Goal: Task Accomplishment & Management: Use online tool/utility

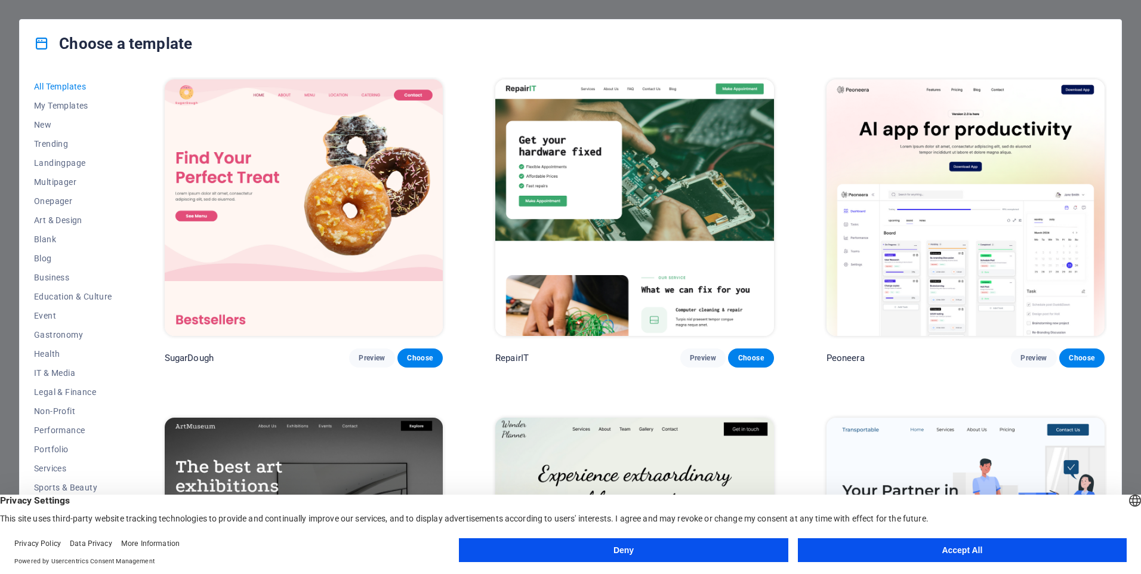
click at [915, 555] on button "Accept All" at bounding box center [962, 550] width 329 height 24
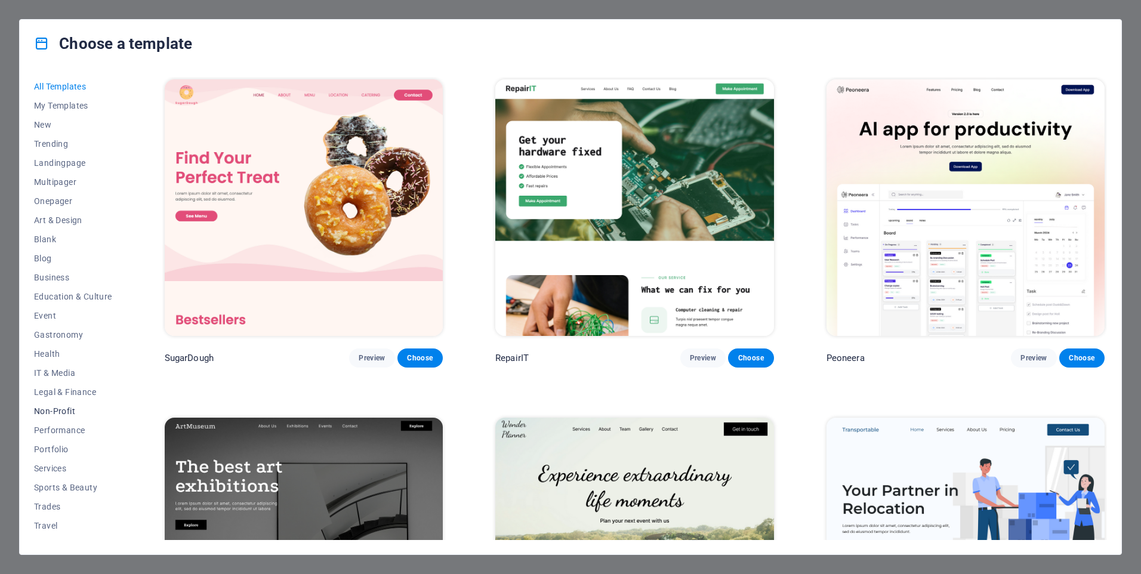
click at [72, 409] on span "Non-Profit" at bounding box center [73, 411] width 78 height 10
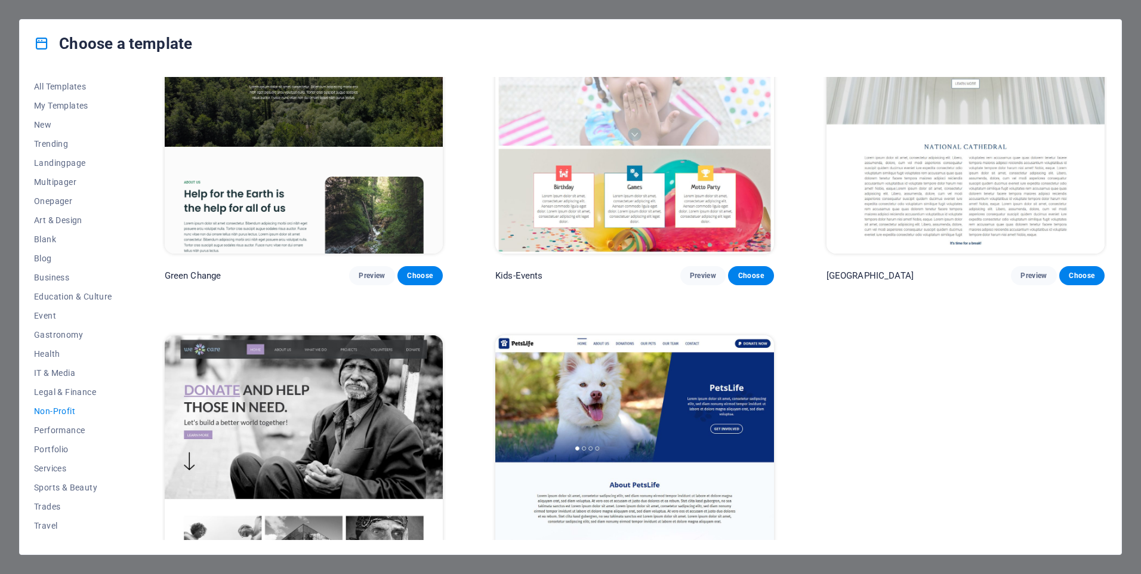
scroll to position [163, 0]
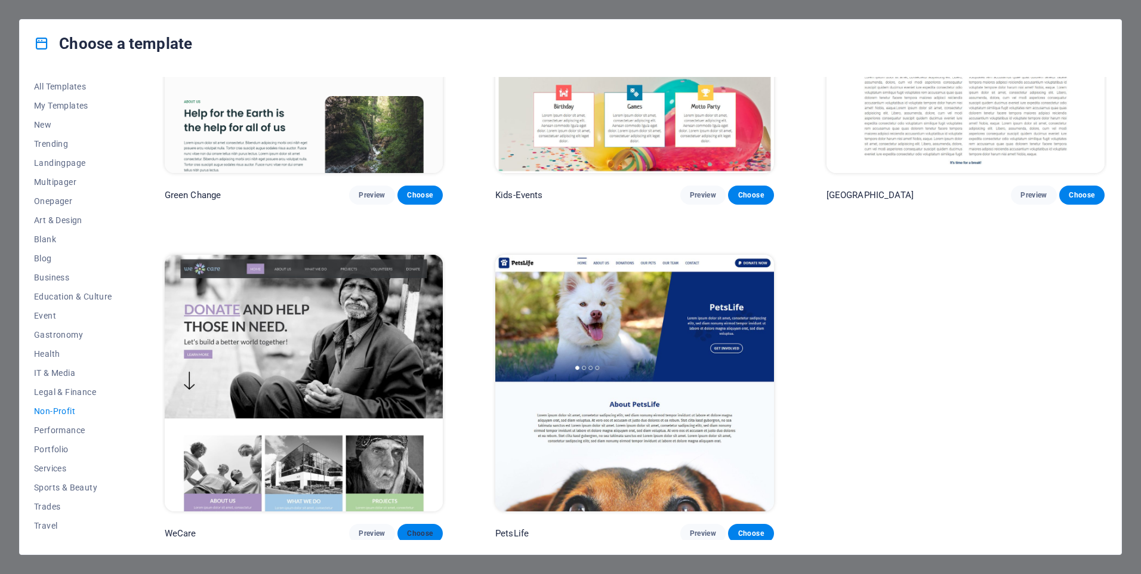
click at [423, 529] on span "Choose" at bounding box center [420, 534] width 26 height 10
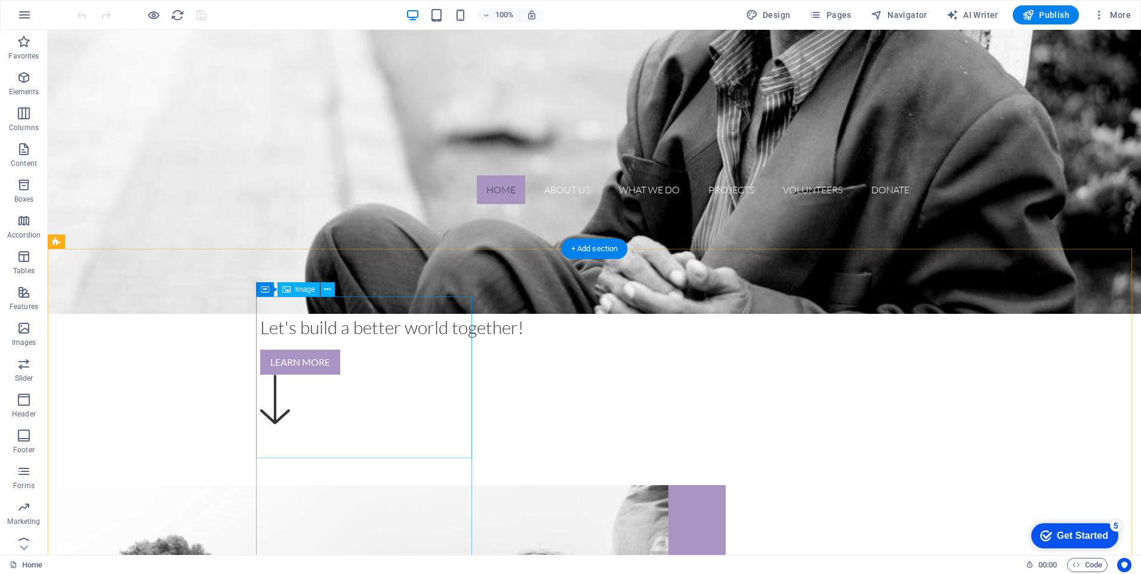
scroll to position [418, 0]
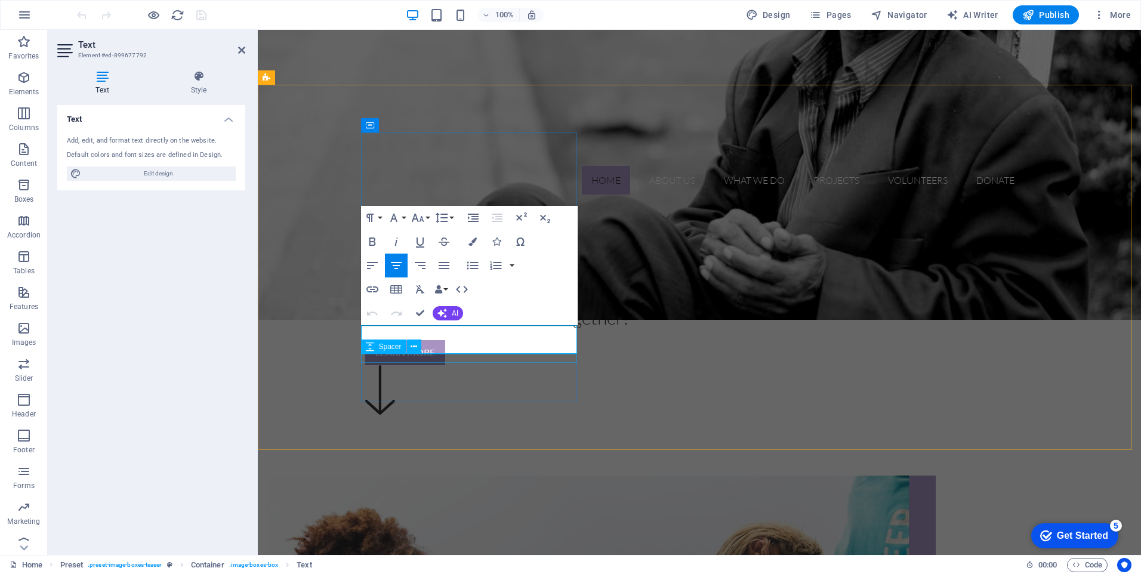
drag, startPoint x: 380, startPoint y: 334, endPoint x: 573, endPoint y: 359, distance: 194.3
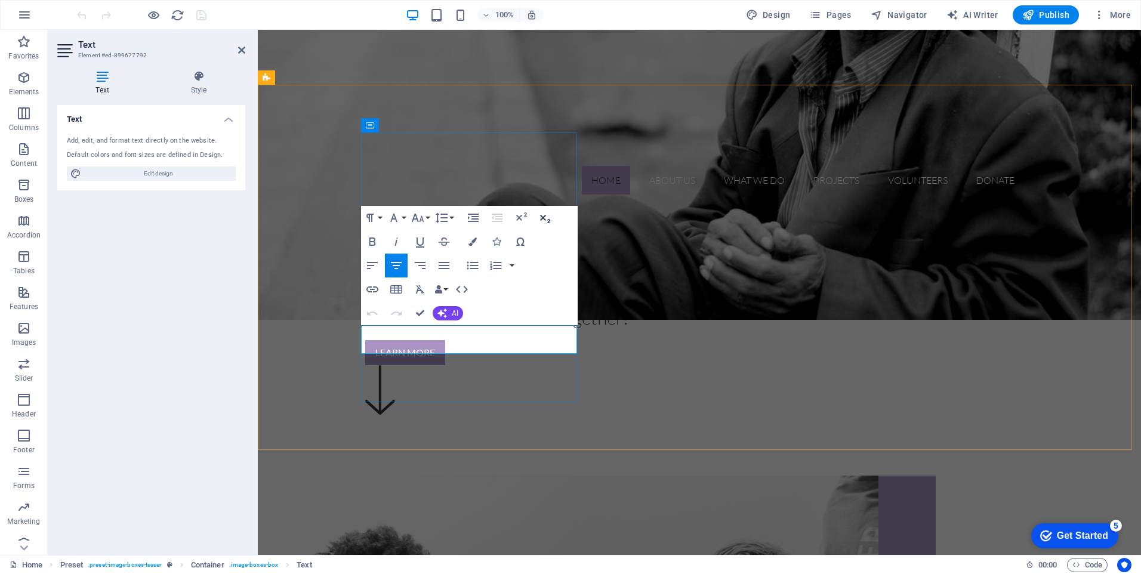
copy p "Lorem ipsum dolor sit amet, consectetur adipisicing elit. Veritatis, dolorem!"
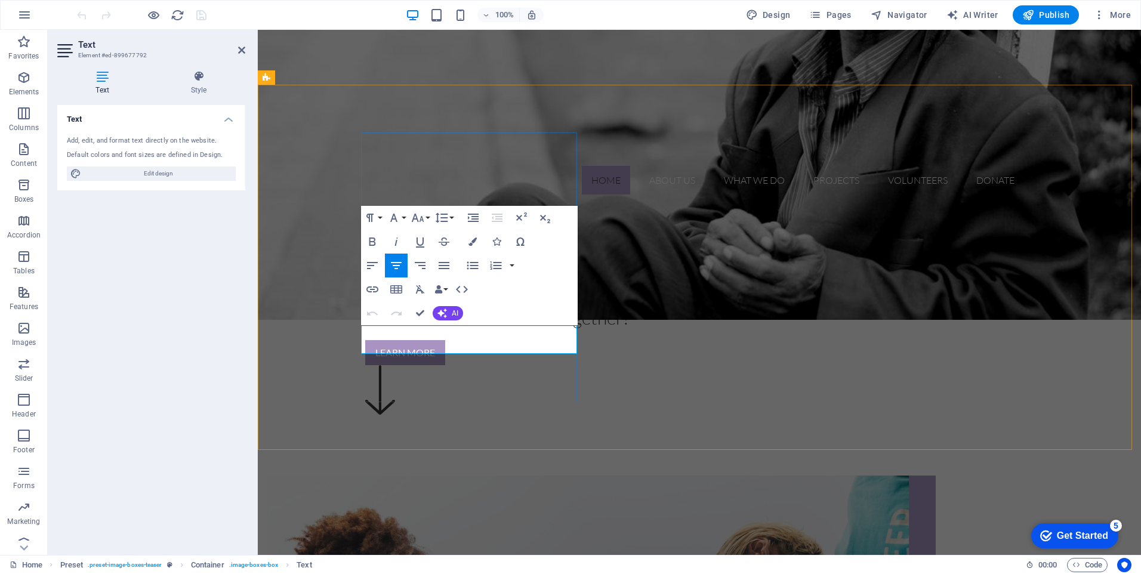
drag, startPoint x: 383, startPoint y: 333, endPoint x: 549, endPoint y: 353, distance: 167.7
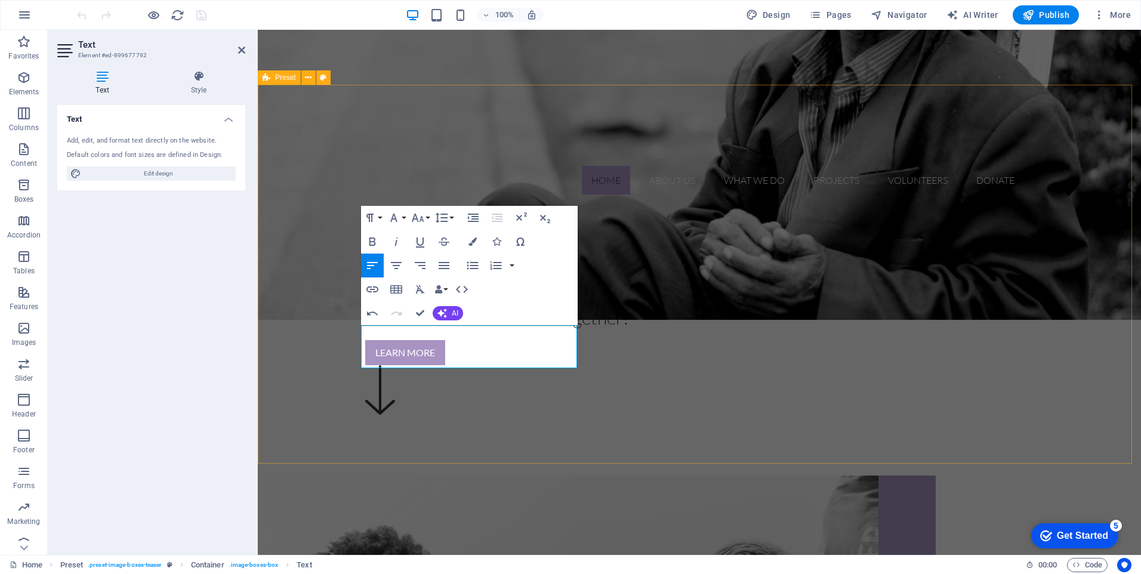
drag, startPoint x: 440, startPoint y: 362, endPoint x: 344, endPoint y: 330, distance: 101.1
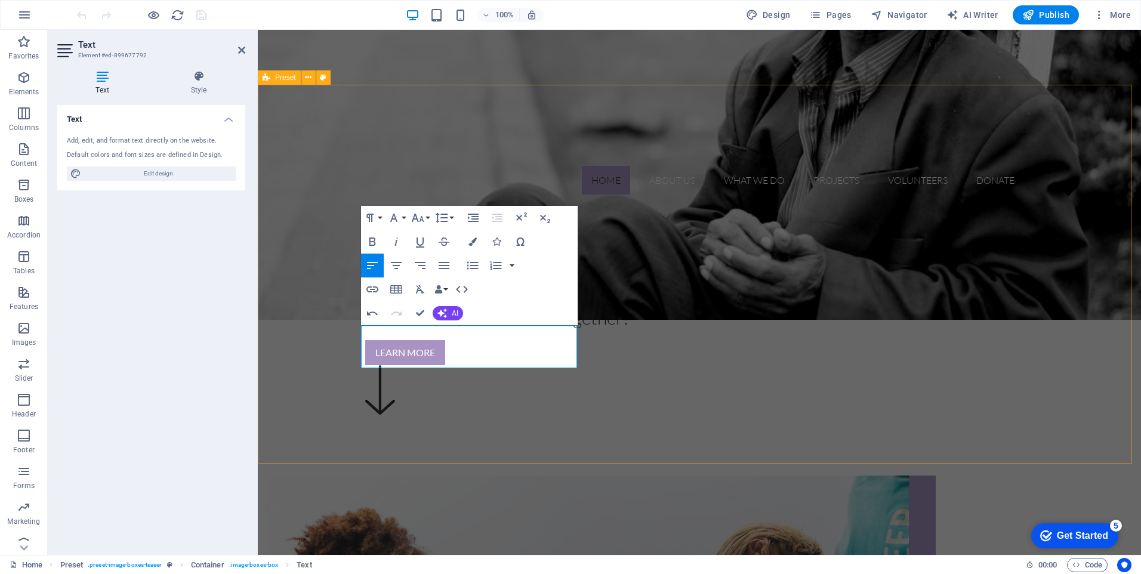
copy p "Help people relocate as Earth itself relocates to sustain. aTransact our way th…"
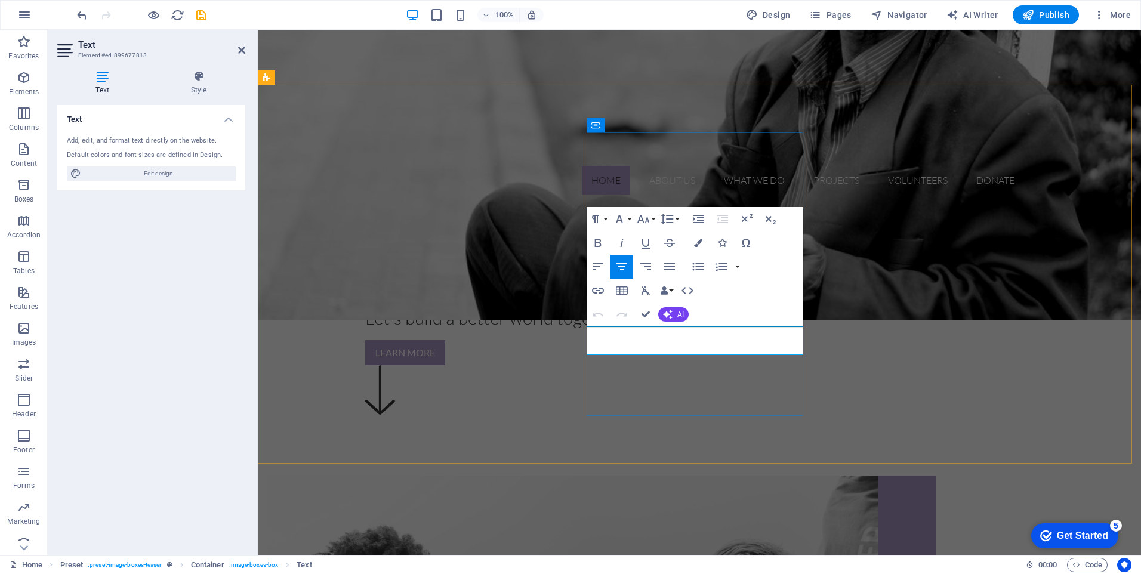
drag, startPoint x: 598, startPoint y: 333, endPoint x: 792, endPoint y: 356, distance: 195.3
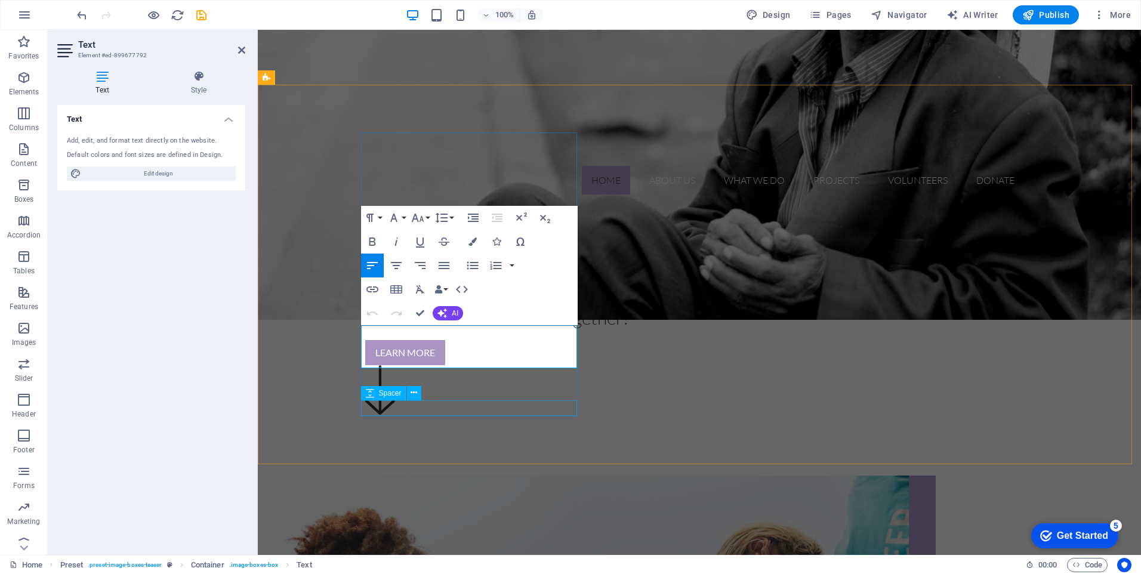
select select "px"
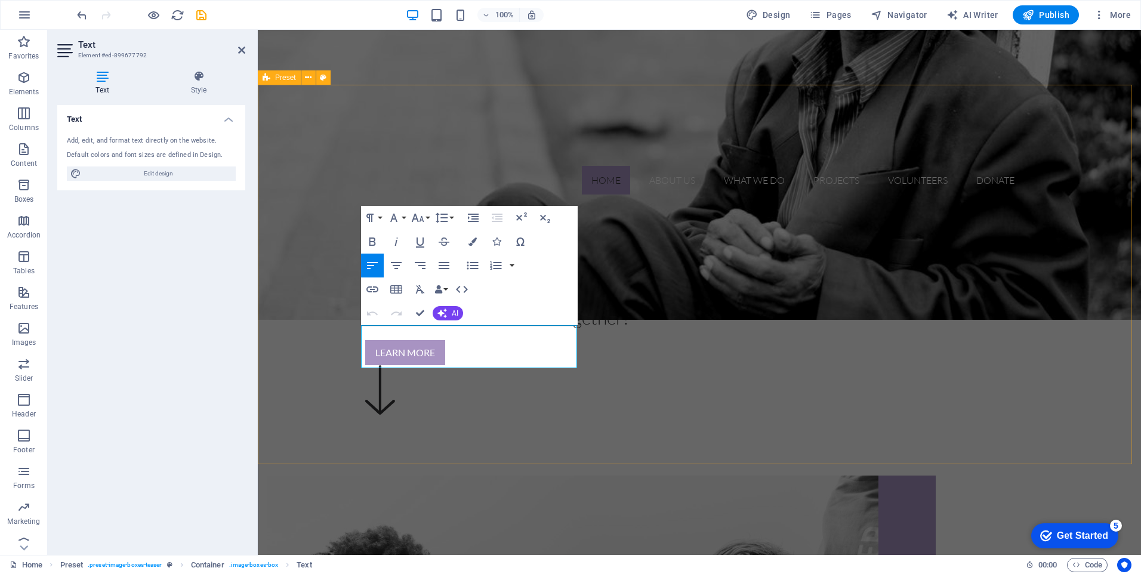
drag, startPoint x: 415, startPoint y: 360, endPoint x: 351, endPoint y: 327, distance: 71.8
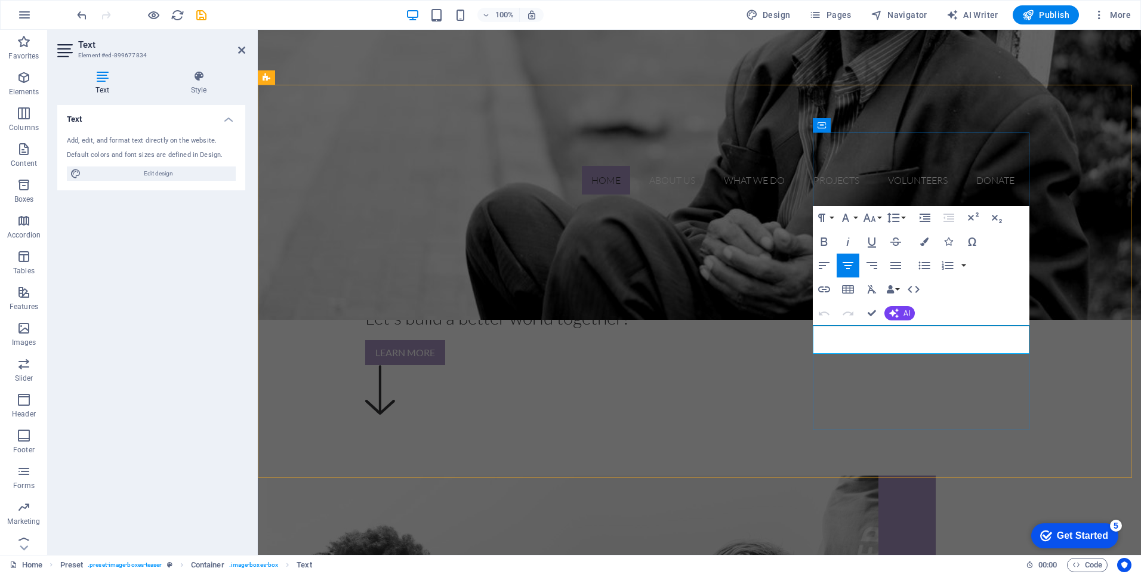
drag, startPoint x: 833, startPoint y: 331, endPoint x: 1014, endPoint y: 335, distance: 181.4
drag, startPoint x: 1002, startPoint y: 449, endPoint x: 1211, endPoint y: 451, distance: 209.4
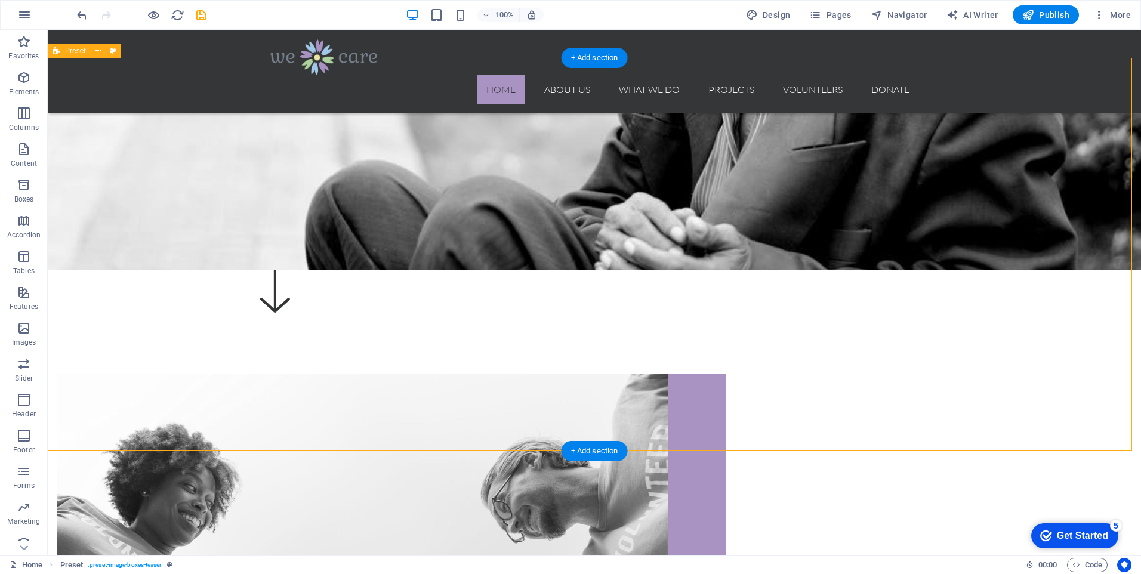
scroll to position [597, 0]
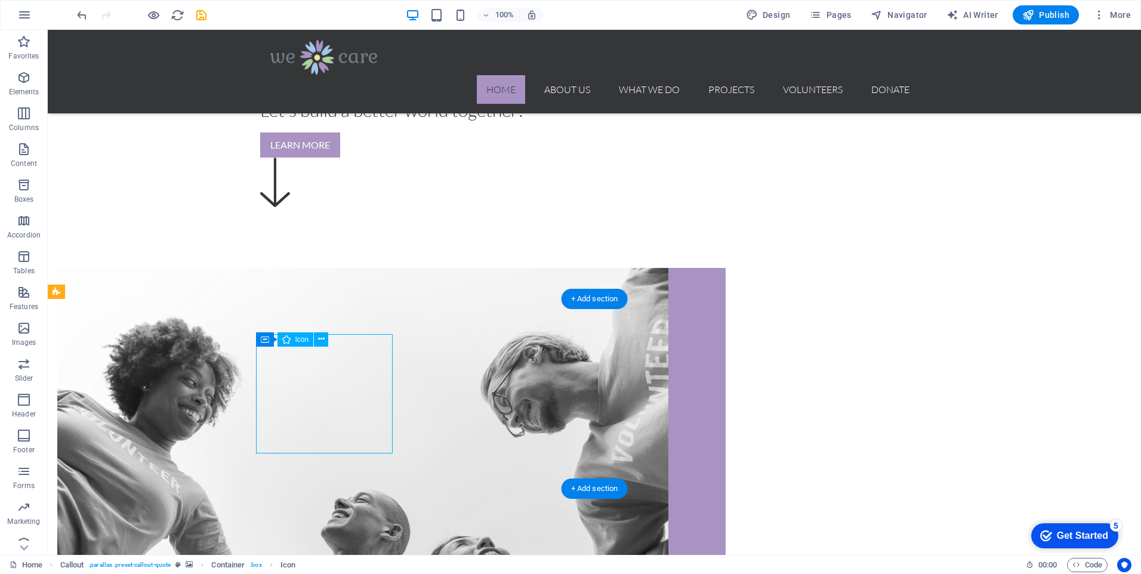
select select "xMidYMid"
select select "px"
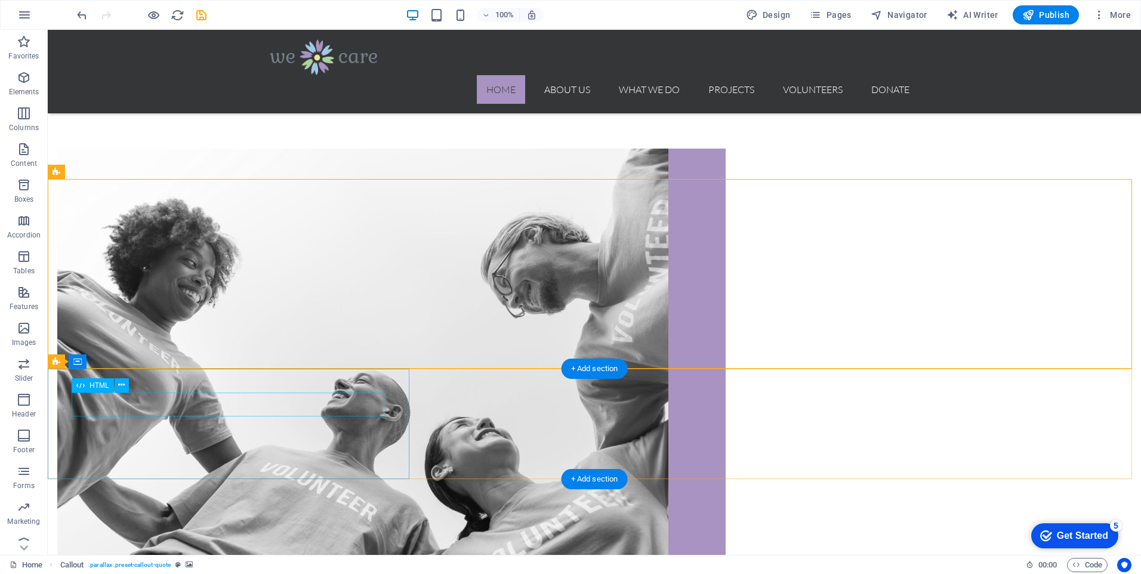
scroll to position [835, 0]
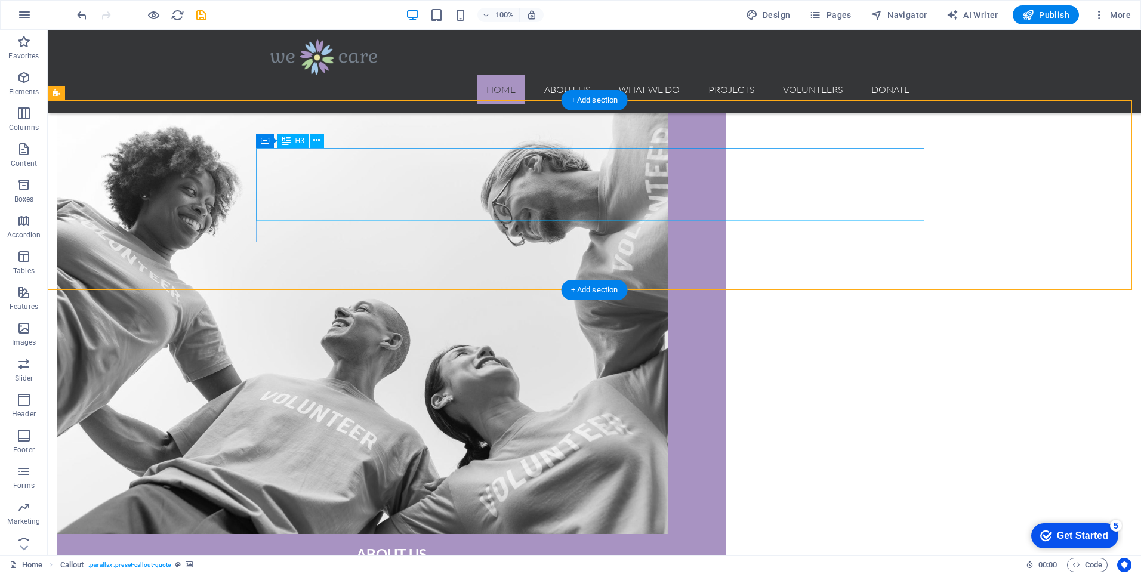
scroll to position [776, 0]
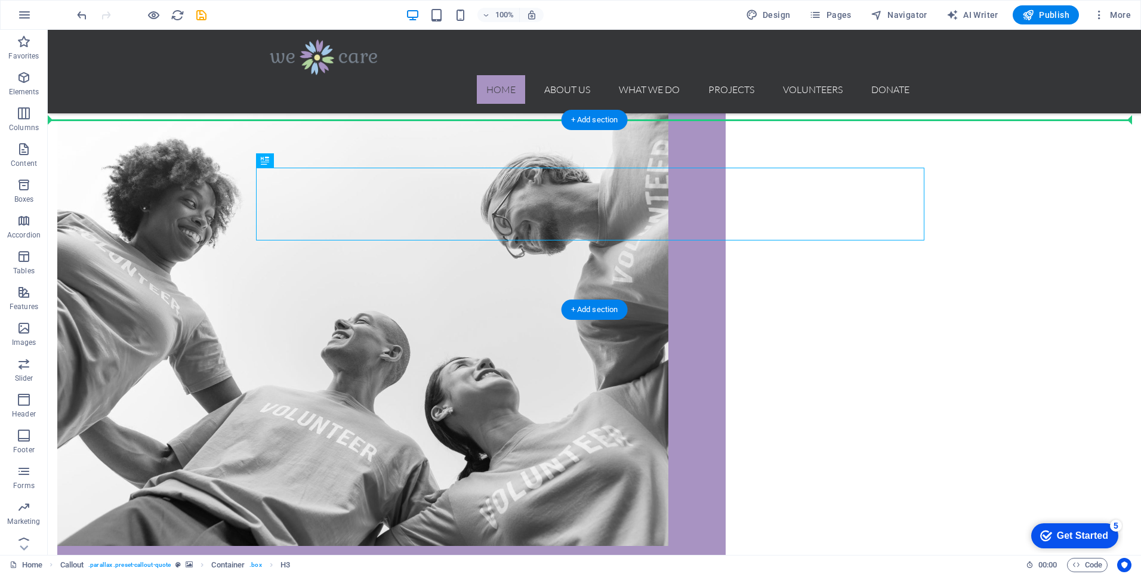
drag, startPoint x: 606, startPoint y: 169, endPoint x: 602, endPoint y: 150, distance: 19.5
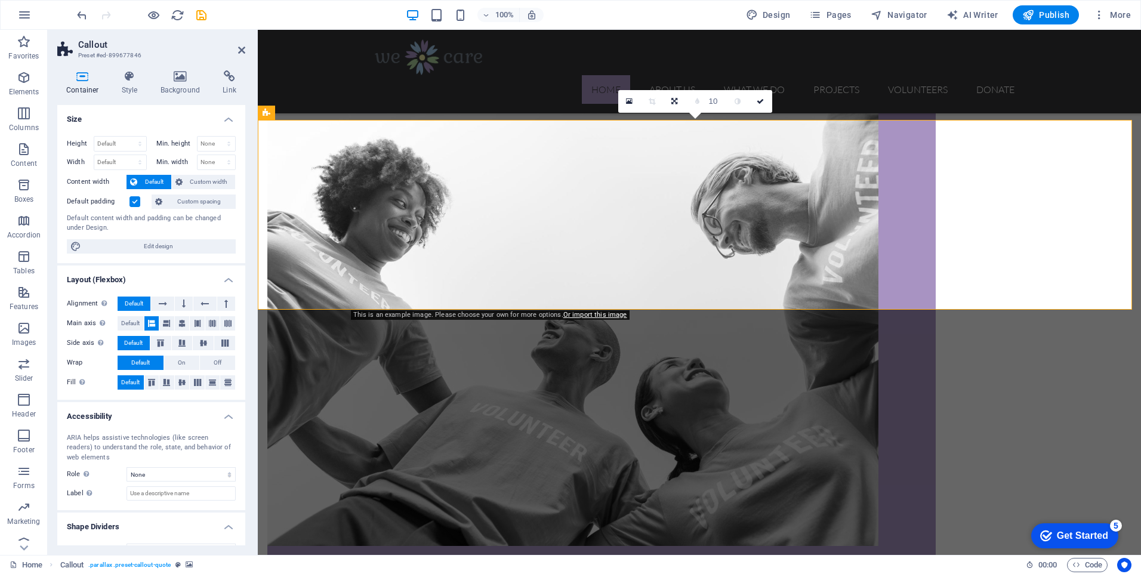
type input "11"
type input "12"
type input "13"
type input "14"
type input "15"
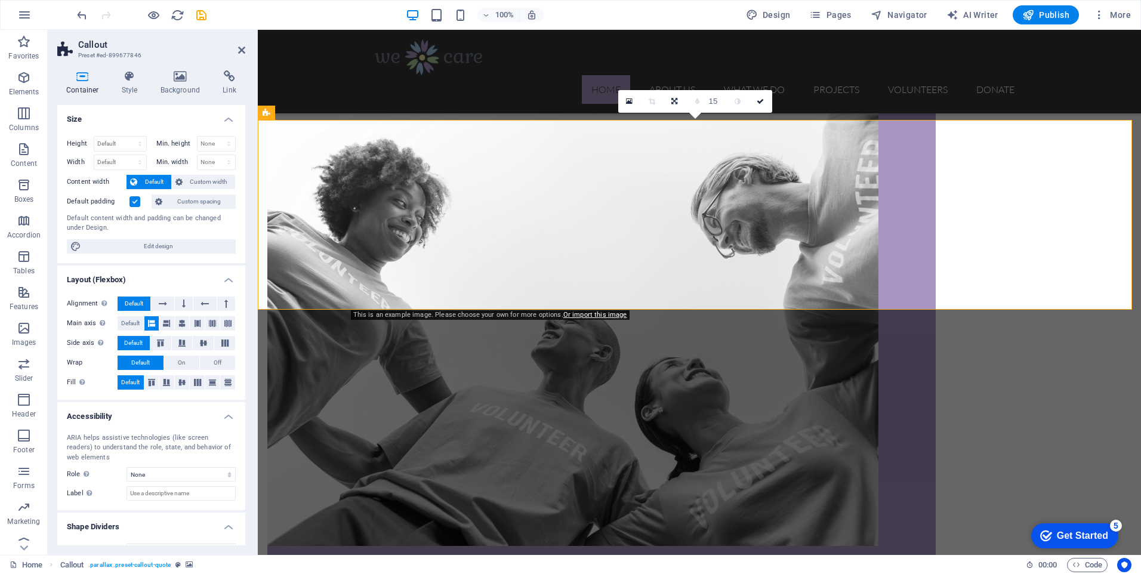
type input "16"
type input "17"
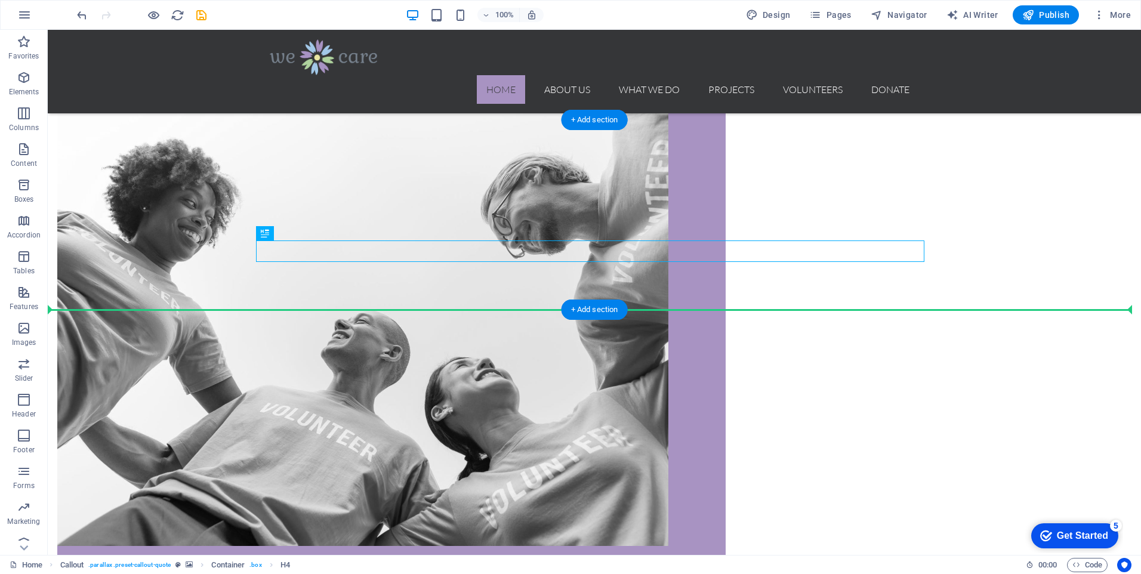
drag, startPoint x: 569, startPoint y: 254, endPoint x: 576, endPoint y: 262, distance: 10.6
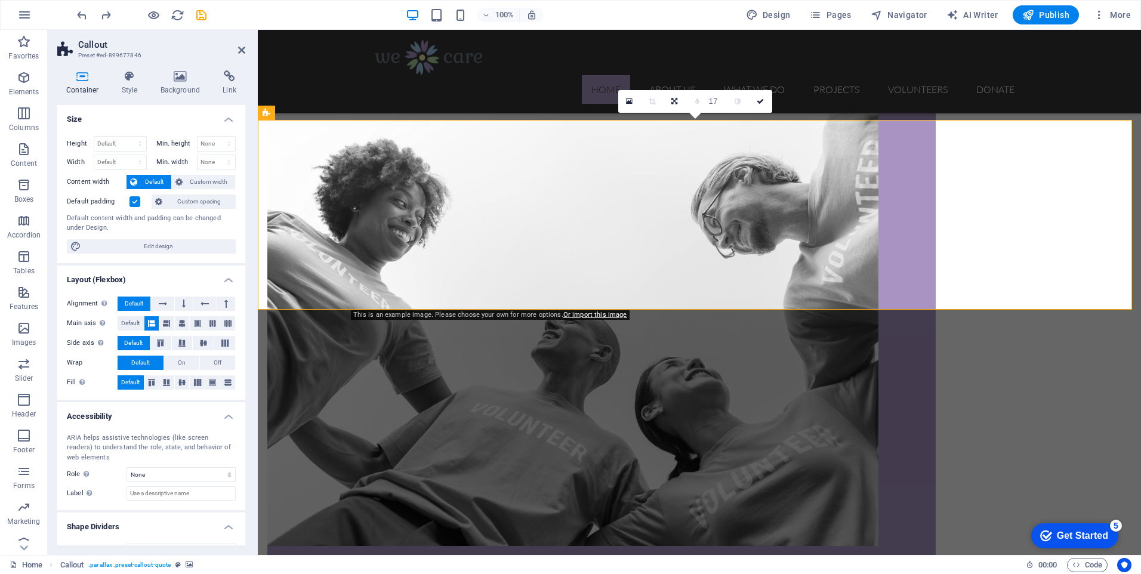
type input "18"
type input "19"
type input "18"
type input "15"
type input "11"
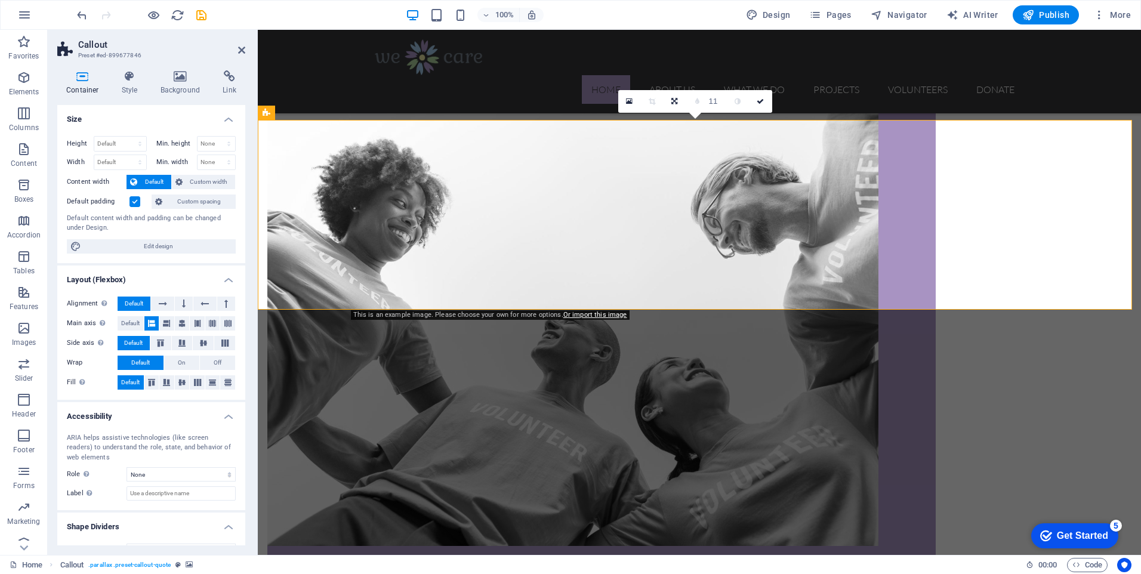
type input "10"
type input "11"
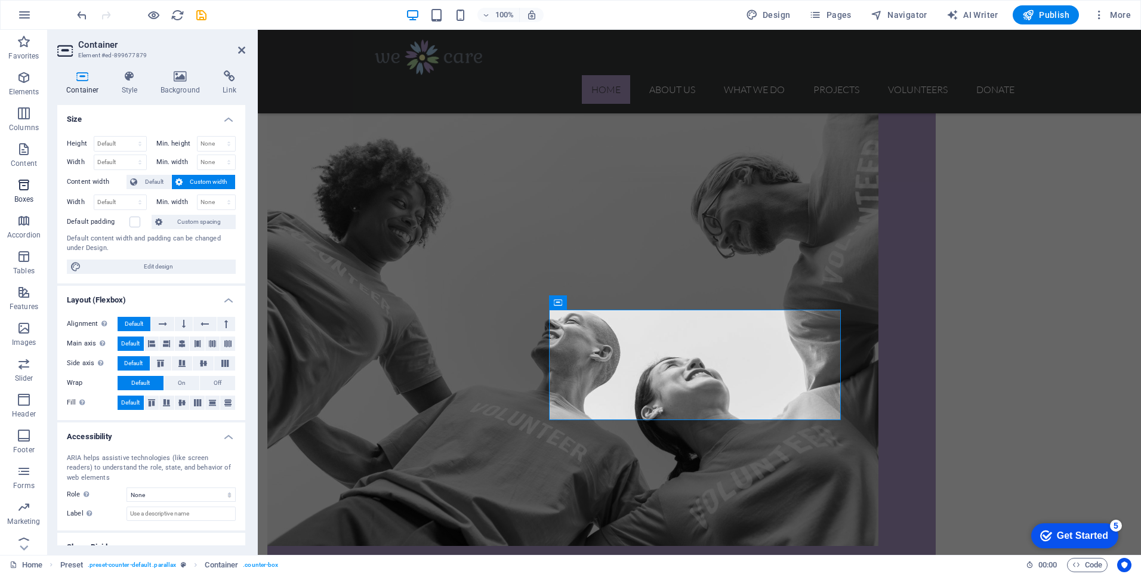
click at [23, 192] on icon "button" at bounding box center [24, 185] width 14 height 14
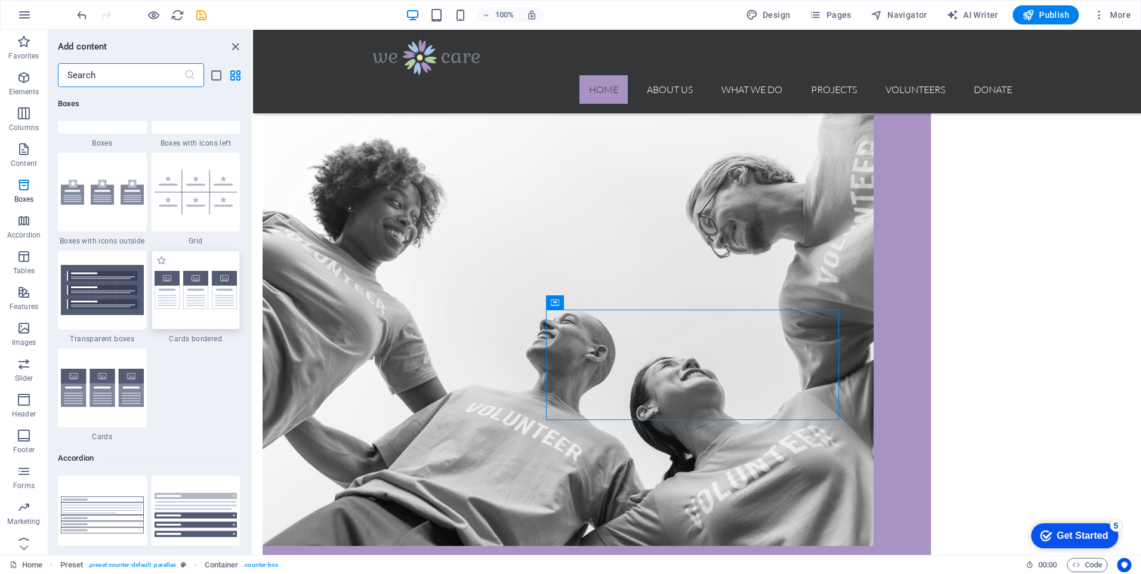
scroll to position [3291, 0]
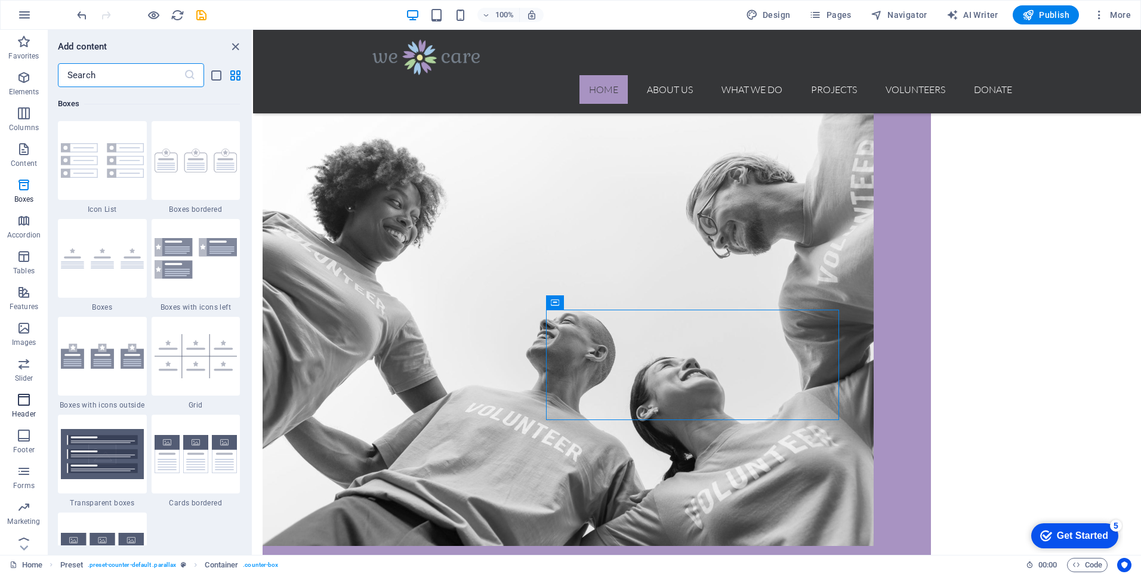
click at [21, 404] on icon "button" at bounding box center [24, 400] width 14 height 14
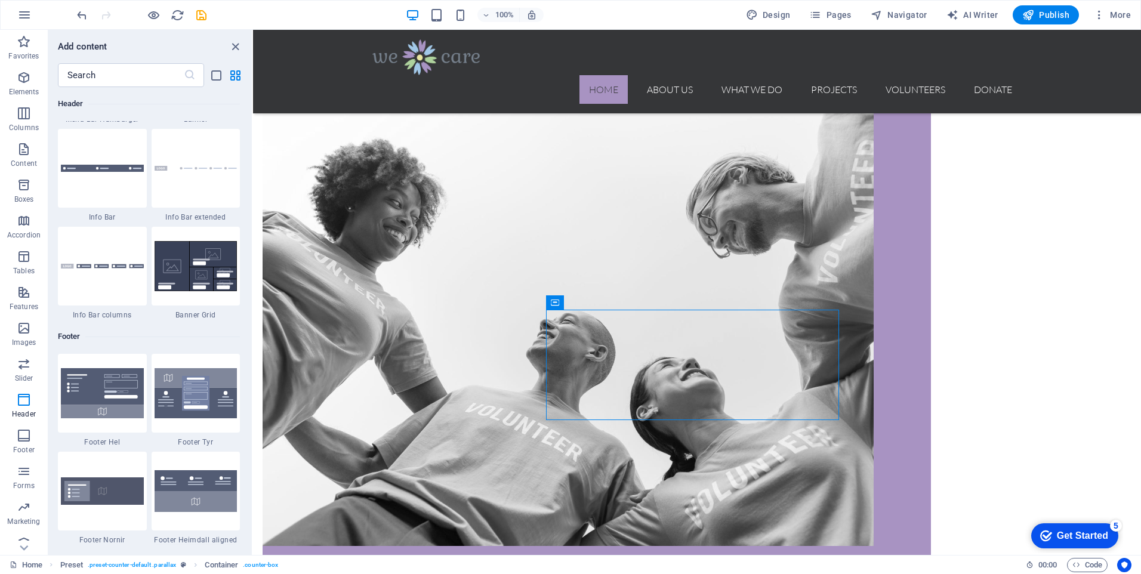
scroll to position [7602, 0]
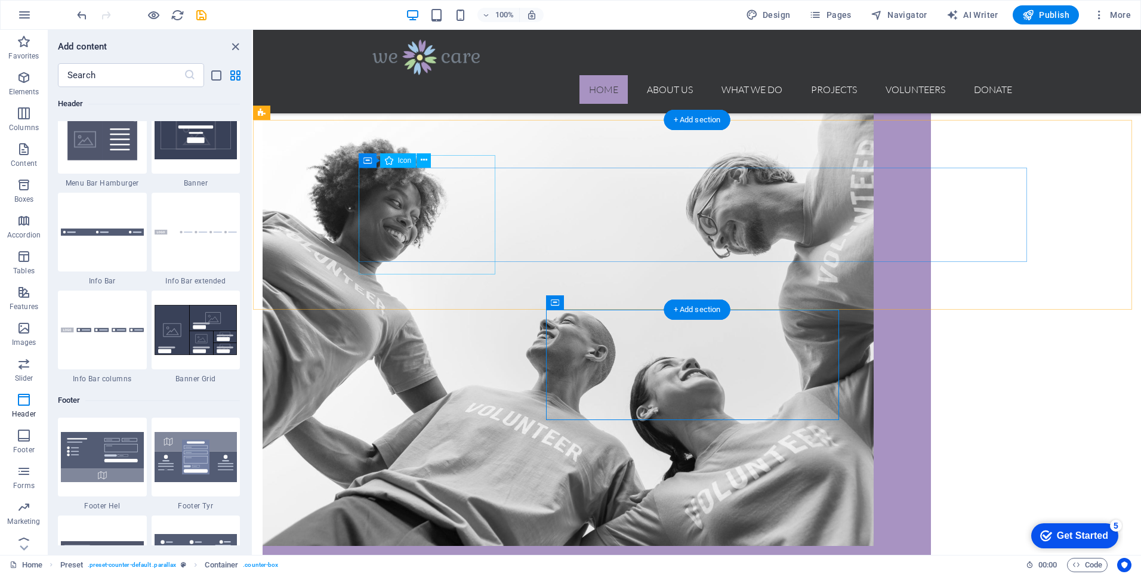
select select "xMidYMid"
select select "px"
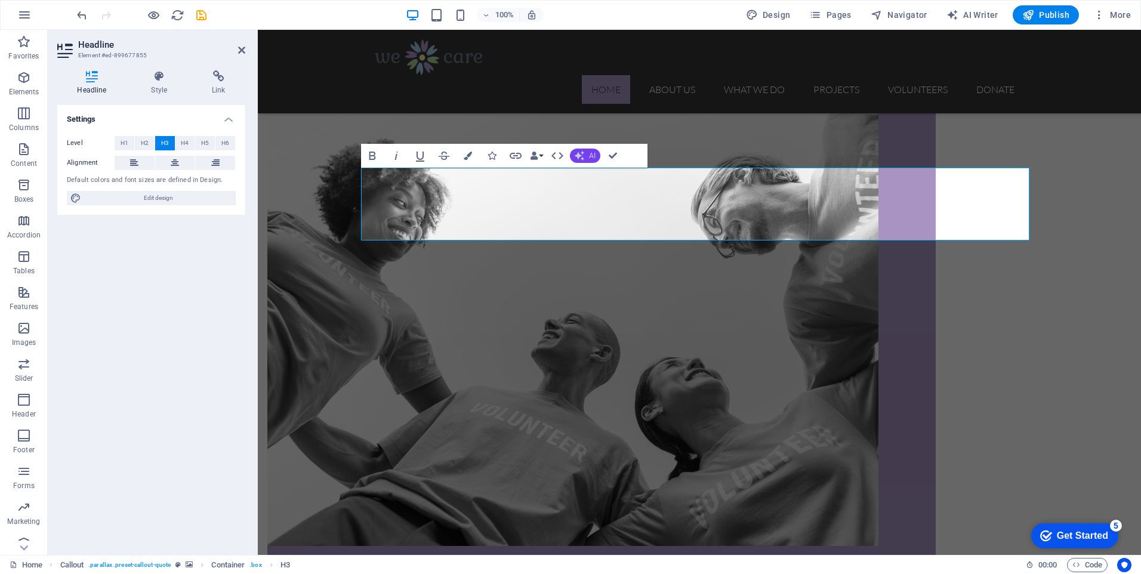
click at [593, 157] on span "AI" at bounding box center [592, 155] width 7 height 7
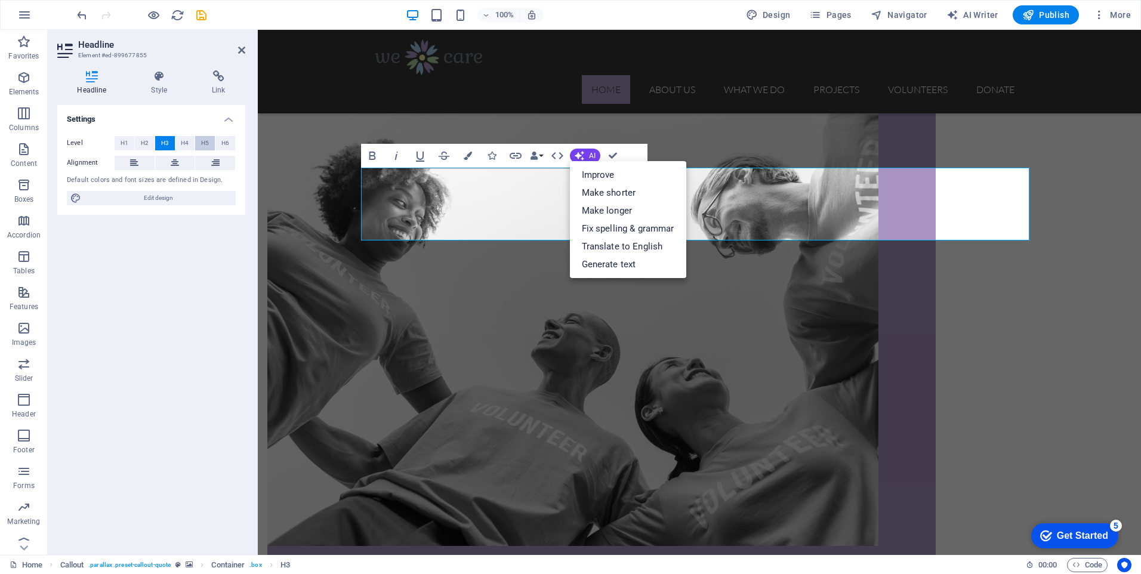
click at [213, 140] on button "H5" at bounding box center [205, 143] width 20 height 14
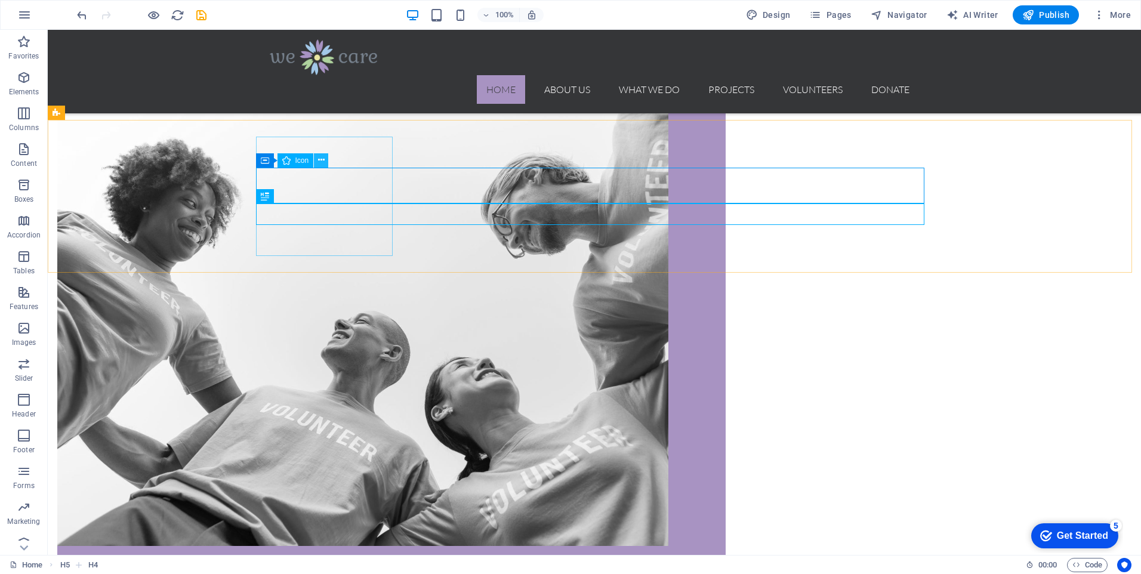
click at [323, 160] on icon at bounding box center [321, 160] width 7 height 13
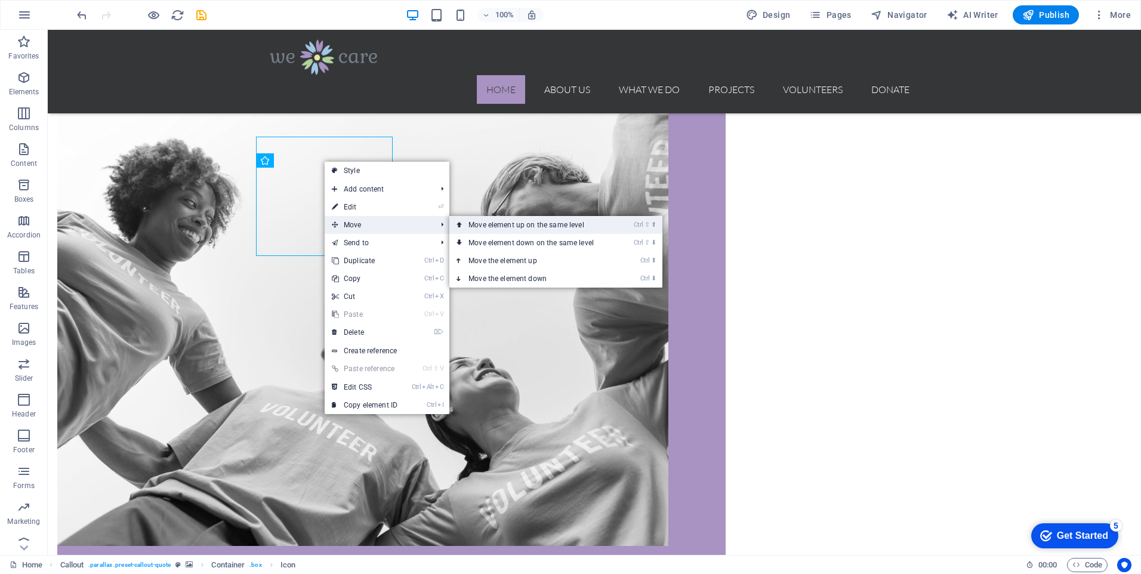
click at [548, 226] on link "Ctrl ⇧ ⬆ Move element up on the same level" at bounding box center [533, 225] width 168 height 18
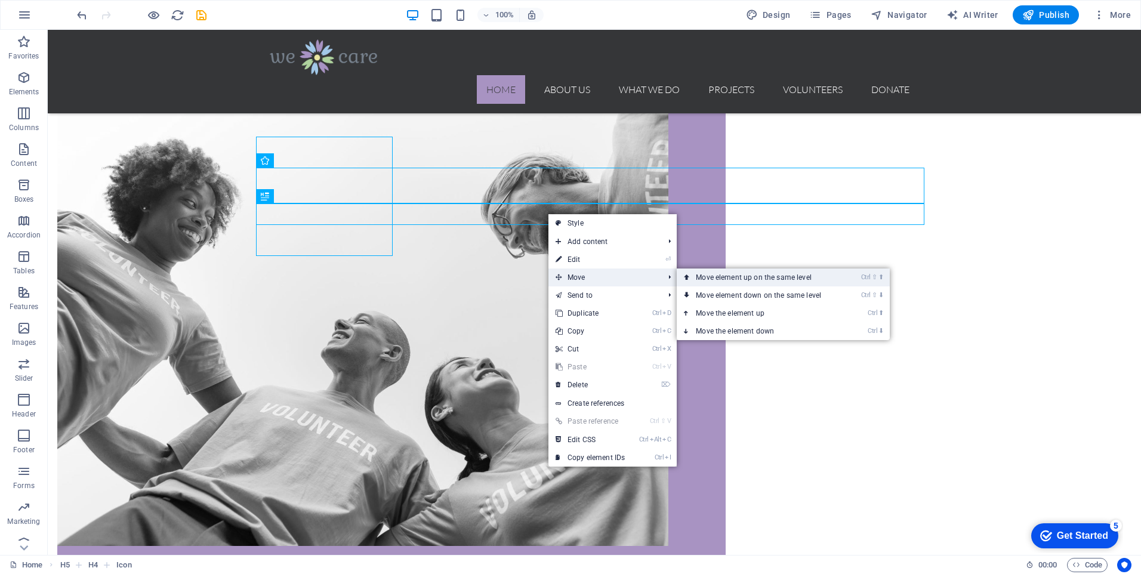
click at [787, 278] on link "Ctrl ⇧ ⬆ Move element up on the same level" at bounding box center [761, 277] width 168 height 18
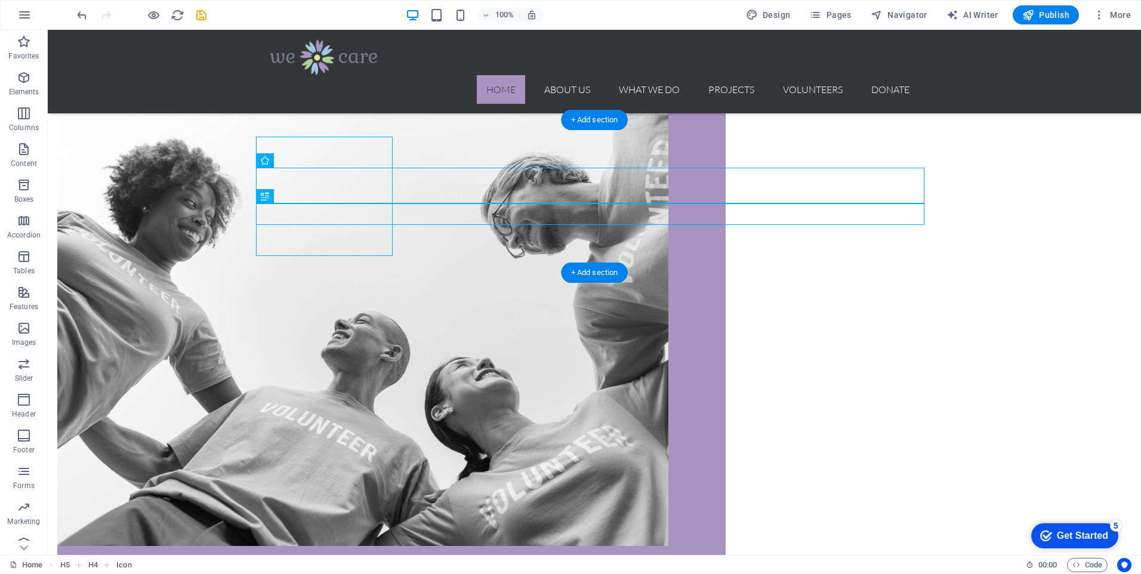
drag, startPoint x: 597, startPoint y: 219, endPoint x: 598, endPoint y: 190, distance: 29.3
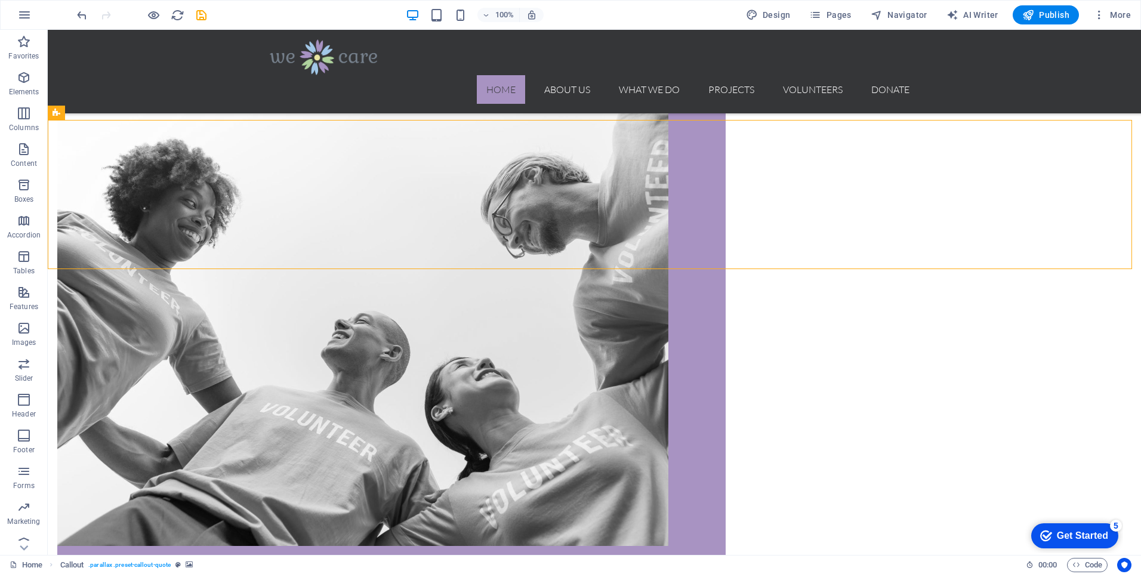
drag, startPoint x: 618, startPoint y: 226, endPoint x: 617, endPoint y: 216, distance: 10.2
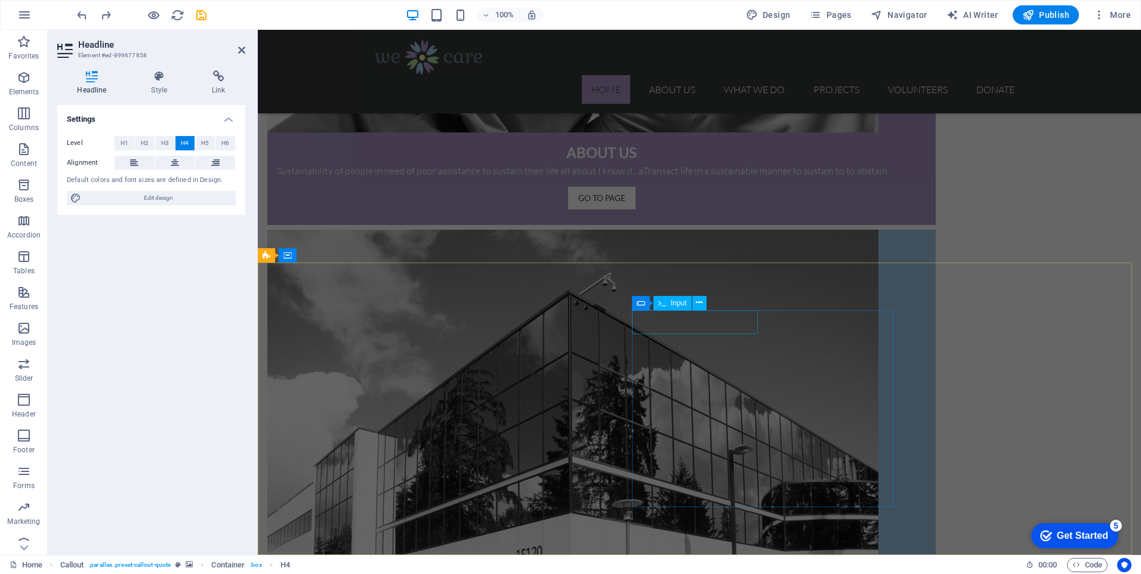
scroll to position [652, 0]
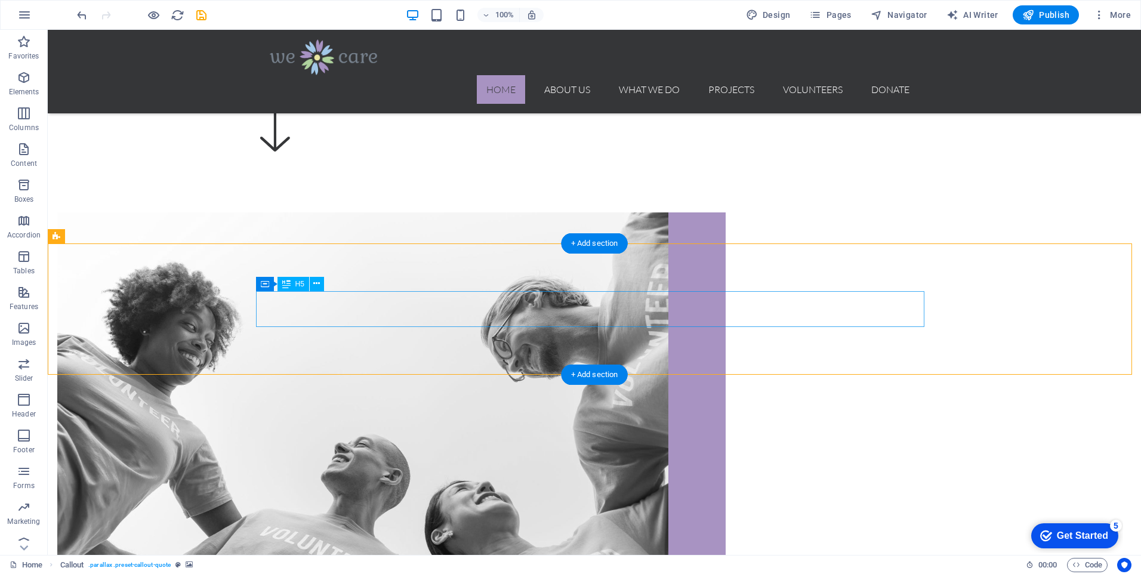
click at [590, 375] on div "+ Add section" at bounding box center [594, 375] width 66 height 20
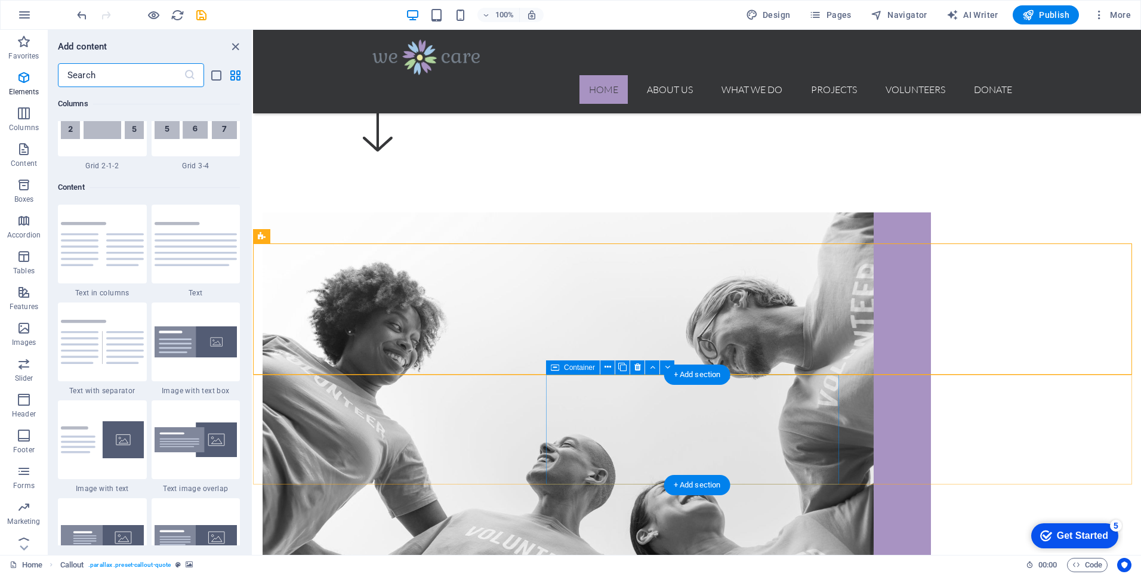
scroll to position [2087, 0]
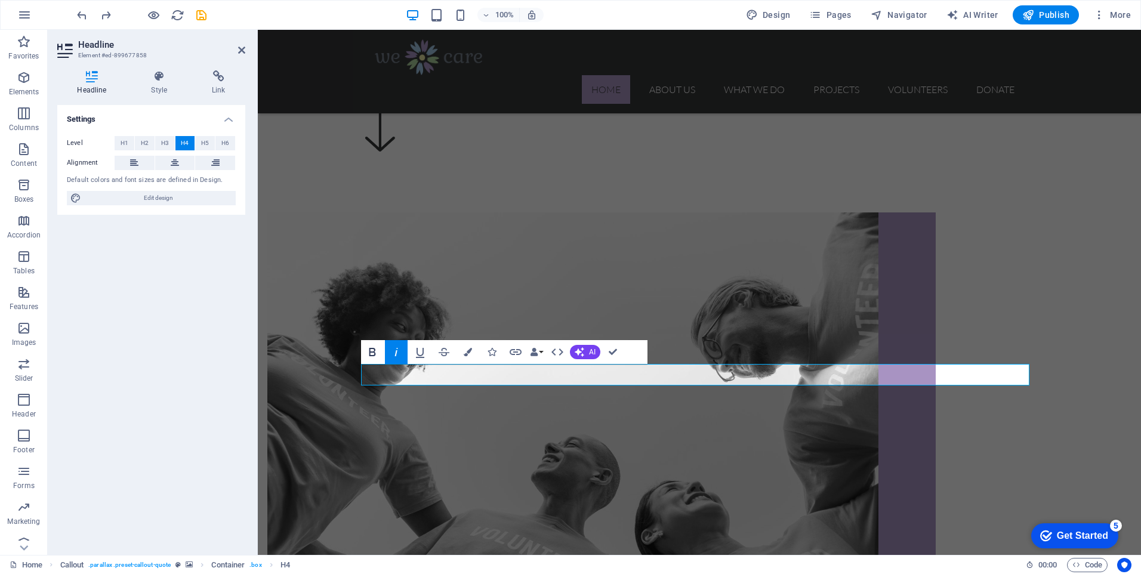
click at [372, 347] on icon "button" at bounding box center [372, 352] width 14 height 14
drag, startPoint x: 739, startPoint y: 377, endPoint x: 354, endPoint y: 341, distance: 386.5
click at [371, 353] on icon "button" at bounding box center [372, 352] width 14 height 14
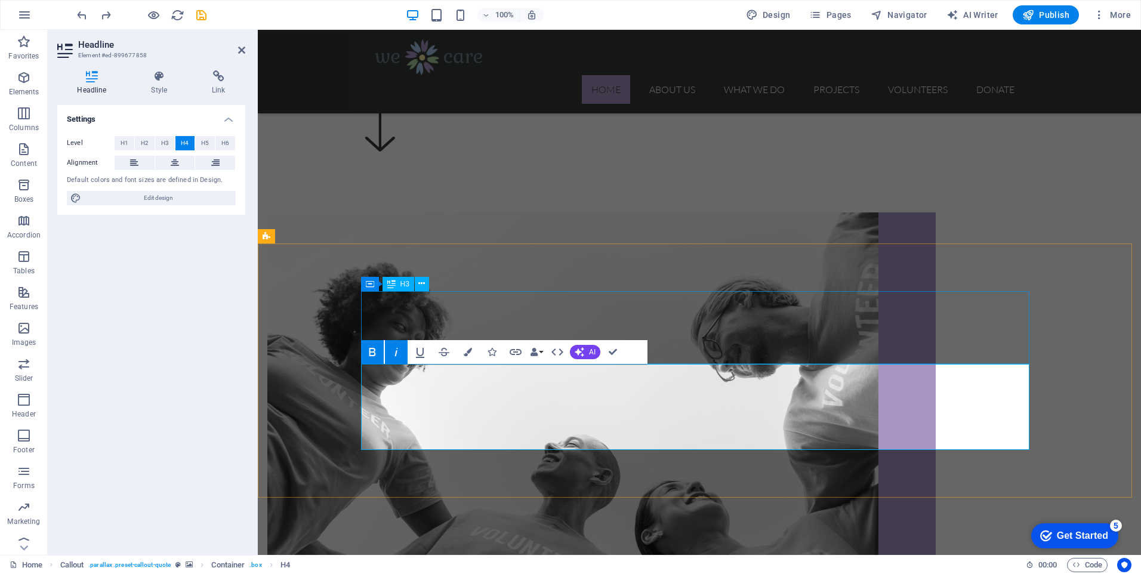
copy strong "The world is ours to control. Earth is a place of peace and tranquility moving …"
drag, startPoint x: 1023, startPoint y: 437, endPoint x: 585, endPoint y: 382, distance: 441.4
copy strong "The world is ours to control. Earth is a place of peace and tranquility moving …"
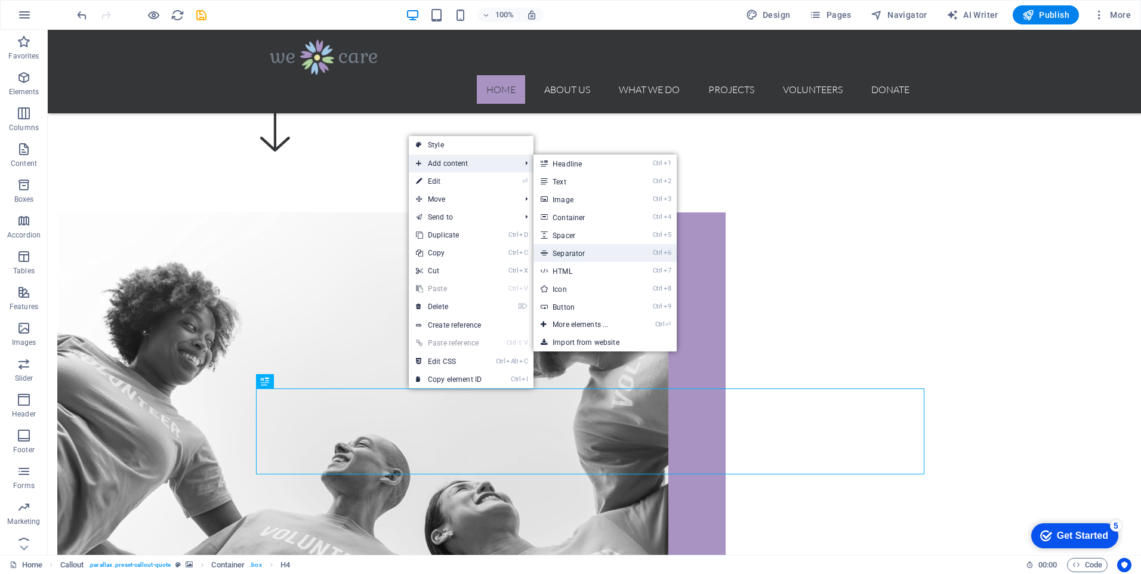
click at [577, 254] on link "Ctrl 6 Separator" at bounding box center [582, 253] width 98 height 18
select select "%"
select select "px"
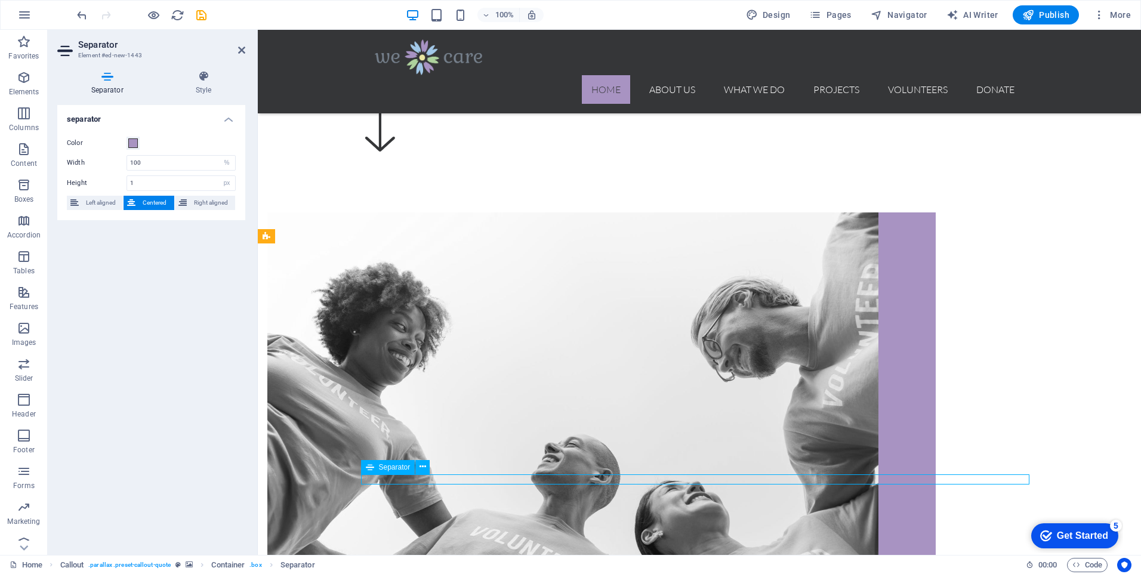
click at [424, 468] on icon at bounding box center [422, 467] width 7 height 13
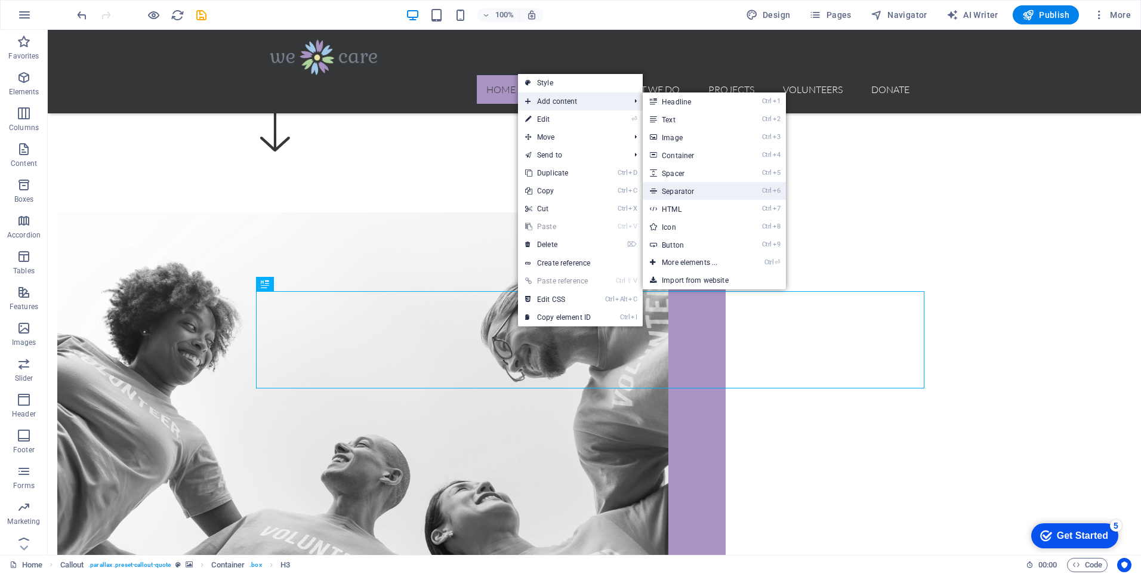
click at [701, 192] on link "Ctrl 6 Separator" at bounding box center [692, 191] width 98 height 18
select select "%"
select select "px"
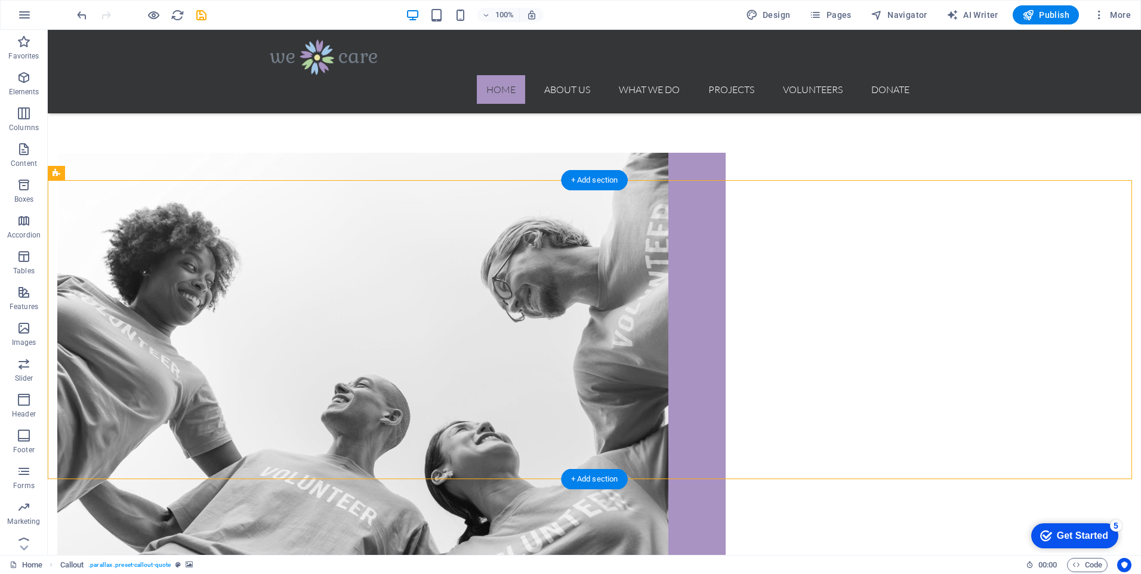
scroll to position [771, 0]
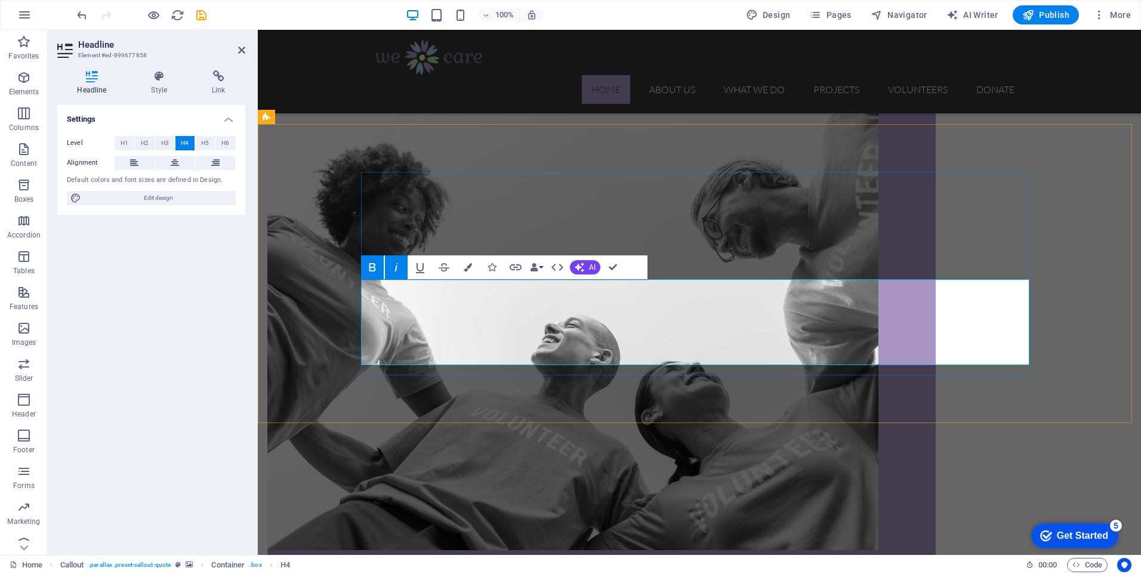
copy strong "sustenance"
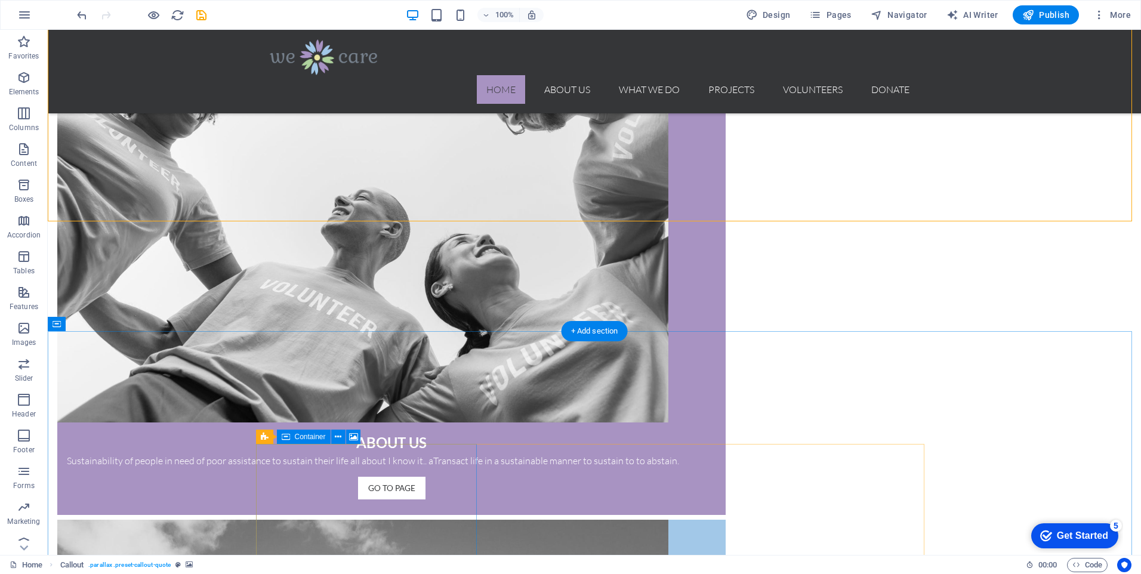
scroll to position [1070, 0]
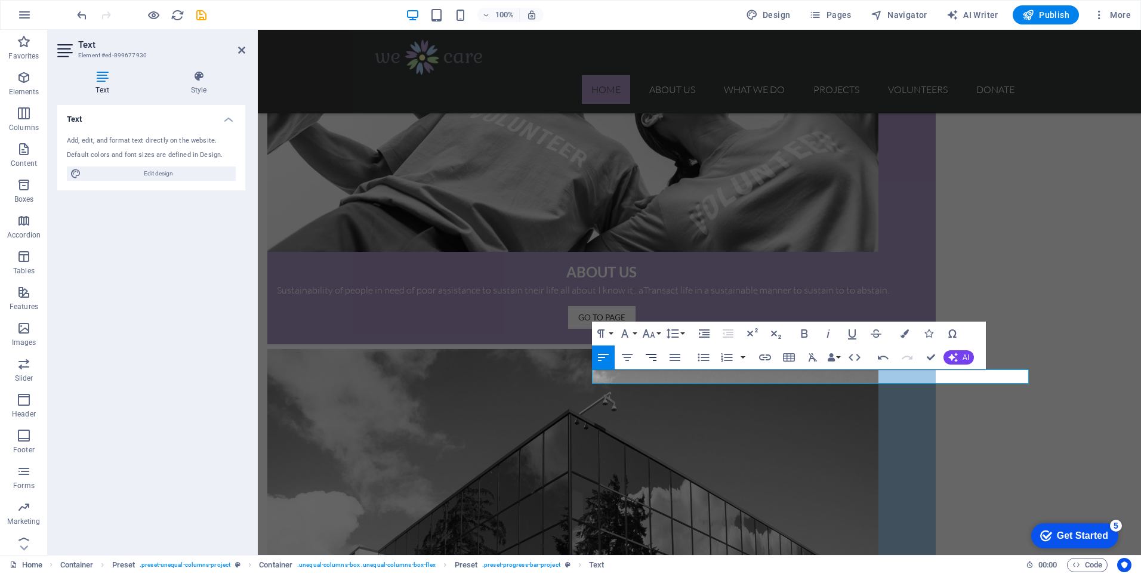
copy p "aNew"
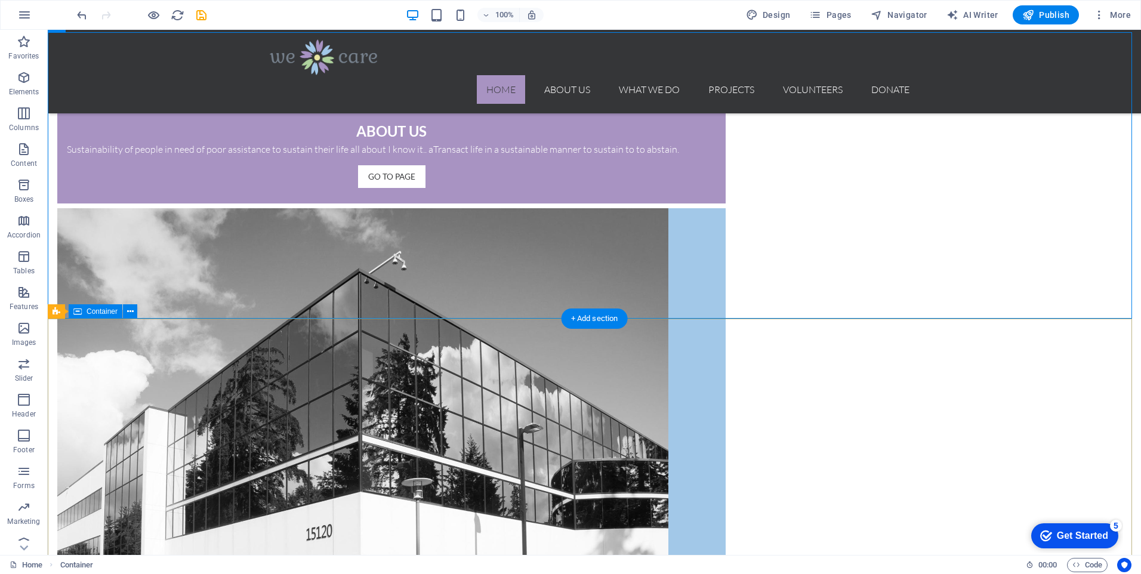
scroll to position [1209, 0]
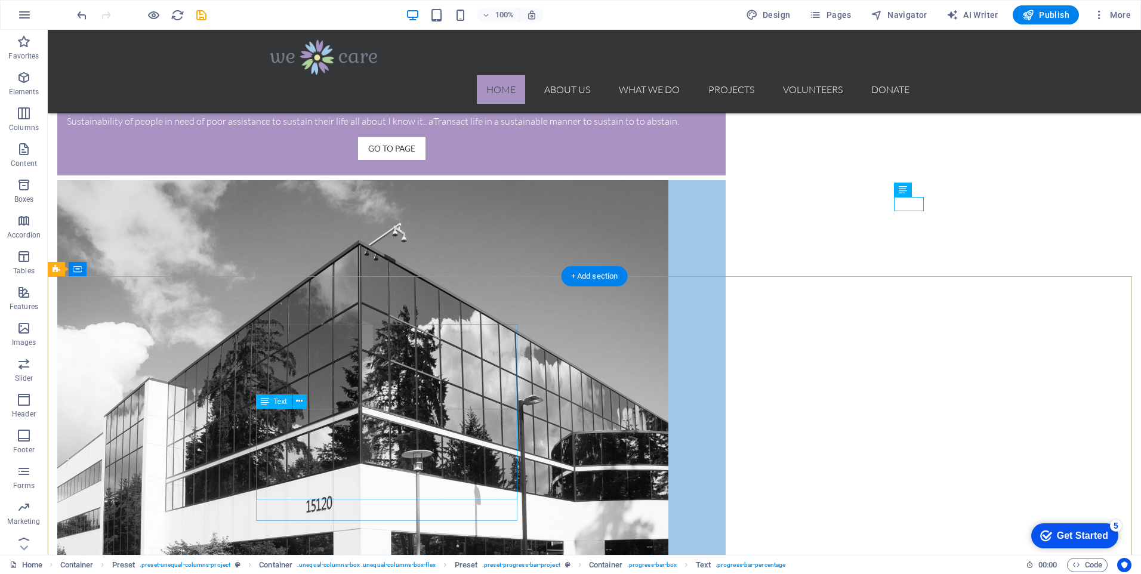
scroll to position [1328, 0]
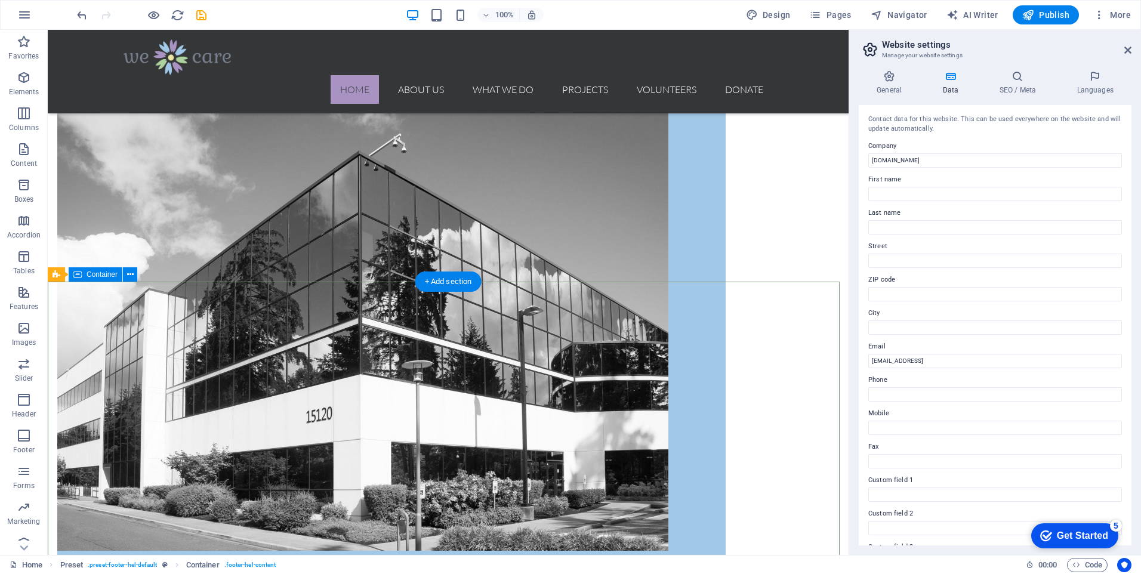
scroll to position [851, 0]
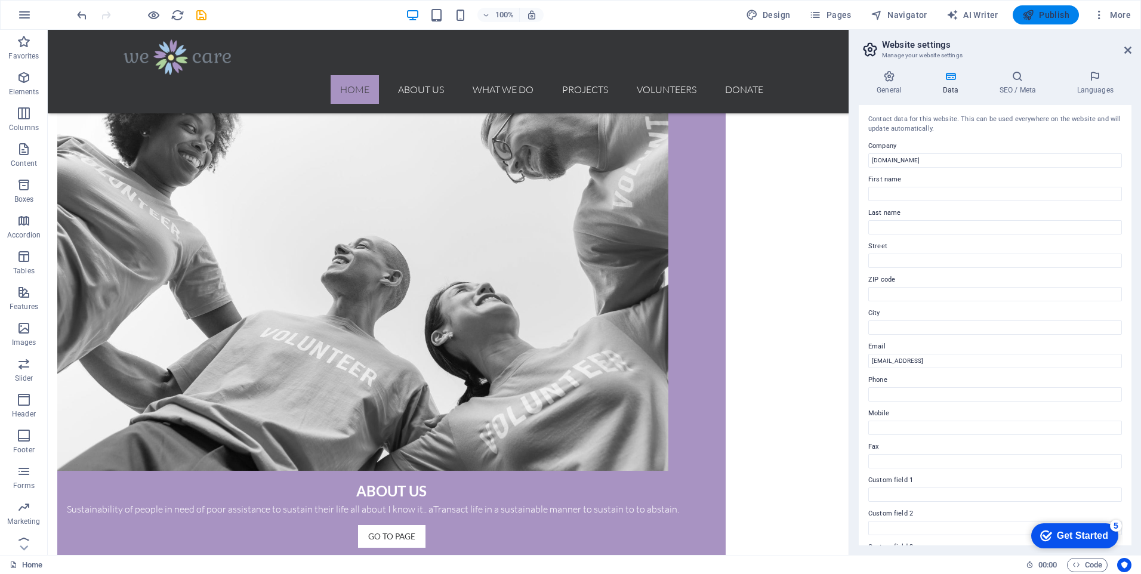
click at [1042, 16] on span "Publish" at bounding box center [1045, 15] width 47 height 12
